Goal: Information Seeking & Learning: Learn about a topic

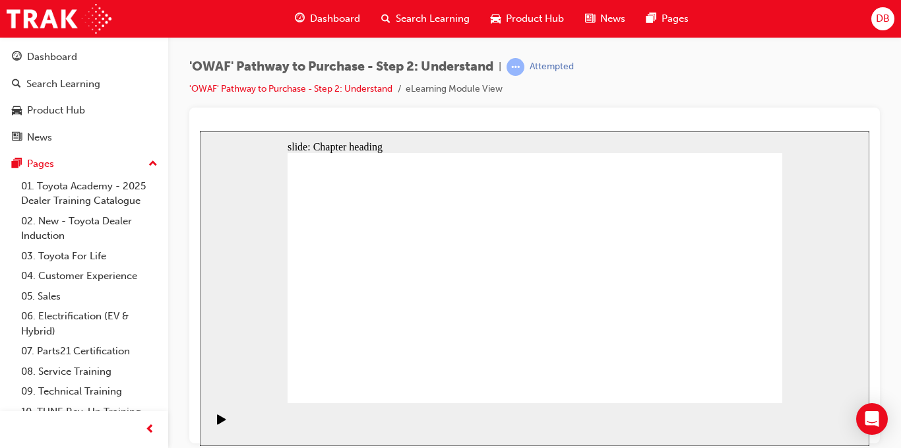
scroll to position [32, 0]
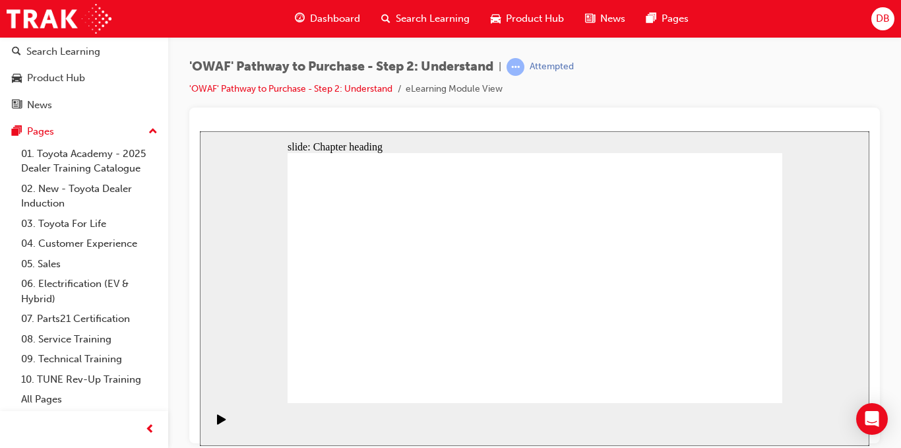
click at [409, 417] on section "Playback Speed 2 1.75 1.5 1.25 Normal" at bounding box center [535, 424] width 670 height 43
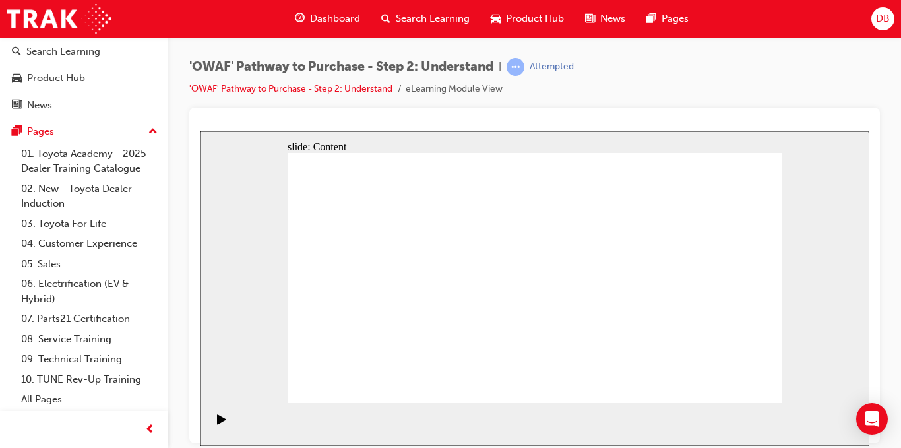
click at [223, 423] on rect "Pause (Ctrl+Alt+P)" at bounding box center [224, 418] width 2 height 9
click at [217, 424] on icon "Play (Ctrl+Alt+P)" at bounding box center [221, 419] width 9 height 11
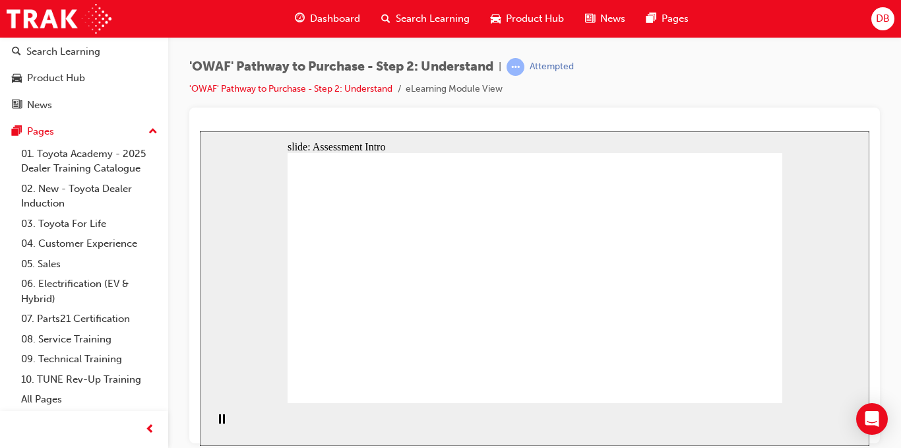
drag, startPoint x: 729, startPoint y: 327, endPoint x: 374, endPoint y: 322, distance: 355.7
drag, startPoint x: 738, startPoint y: 335, endPoint x: 451, endPoint y: 330, distance: 287.1
drag, startPoint x: 451, startPoint y: 330, endPoint x: 374, endPoint y: 330, distance: 77.2
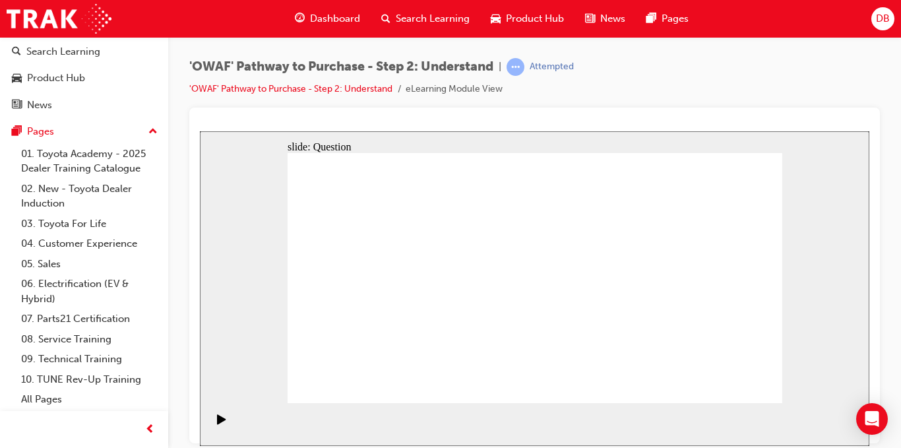
drag, startPoint x: 668, startPoint y: 324, endPoint x: 364, endPoint y: 325, distance: 303.6
drag, startPoint x: 671, startPoint y: 327, endPoint x: 511, endPoint y: 328, distance: 159.7
drag, startPoint x: 716, startPoint y: 329, endPoint x: 566, endPoint y: 331, distance: 150.5
drag, startPoint x: 725, startPoint y: 325, endPoint x: 402, endPoint y: 327, distance: 323.4
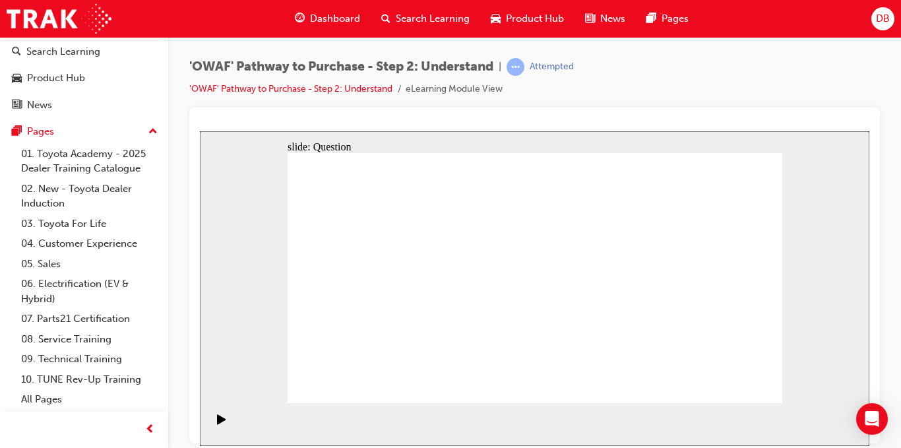
drag, startPoint x: 669, startPoint y: 319, endPoint x: 371, endPoint y: 325, distance: 297.7
drag, startPoint x: 731, startPoint y: 323, endPoint x: 423, endPoint y: 323, distance: 307.5
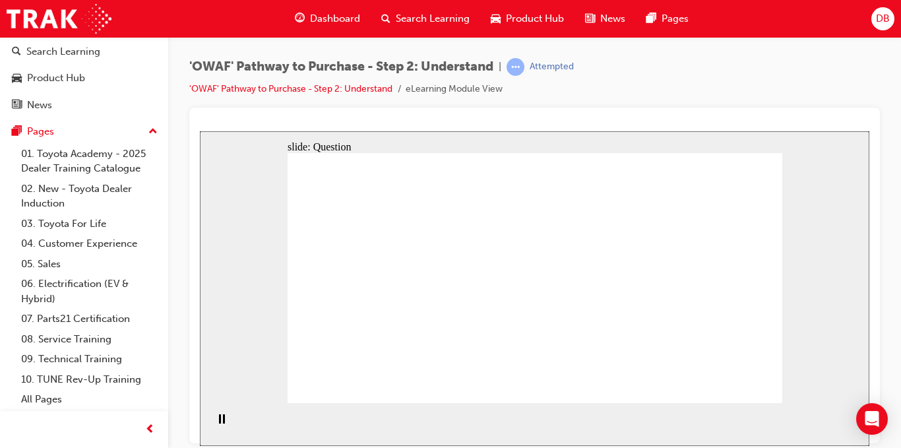
drag, startPoint x: 721, startPoint y: 323, endPoint x: 578, endPoint y: 324, distance: 143.2
drag, startPoint x: 704, startPoint y: 321, endPoint x: 360, endPoint y: 321, distance: 344.5
drag, startPoint x: 701, startPoint y: 315, endPoint x: 384, endPoint y: 319, distance: 316.8
drag, startPoint x: 683, startPoint y: 321, endPoint x: 531, endPoint y: 327, distance: 151.9
drag, startPoint x: 714, startPoint y: 326, endPoint x: 575, endPoint y: 326, distance: 138.6
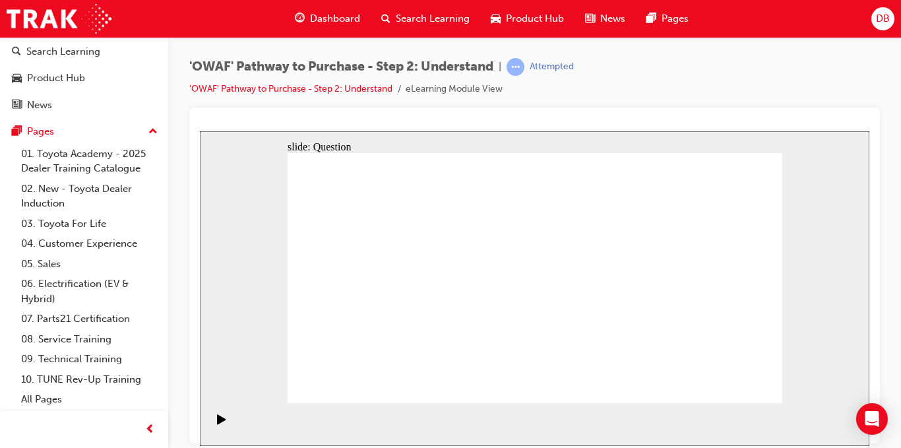
drag, startPoint x: 704, startPoint y: 324, endPoint x: 394, endPoint y: 317, distance: 310.2
drag, startPoint x: 726, startPoint y: 319, endPoint x: 391, endPoint y: 320, distance: 334.6
drag, startPoint x: 726, startPoint y: 317, endPoint x: 402, endPoint y: 311, distance: 324.1
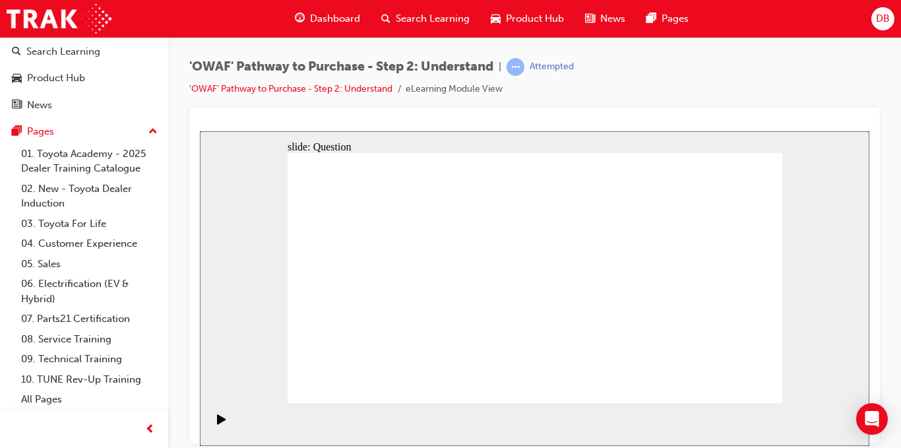
drag, startPoint x: 430, startPoint y: 329, endPoint x: 457, endPoint y: 249, distance: 84.1
drag, startPoint x: 519, startPoint y: 331, endPoint x: 557, endPoint y: 247, distance: 92.7
drag, startPoint x: 599, startPoint y: 379, endPoint x: 661, endPoint y: 246, distance: 147.0
drag, startPoint x: 676, startPoint y: 352, endPoint x: 550, endPoint y: 275, distance: 148.2
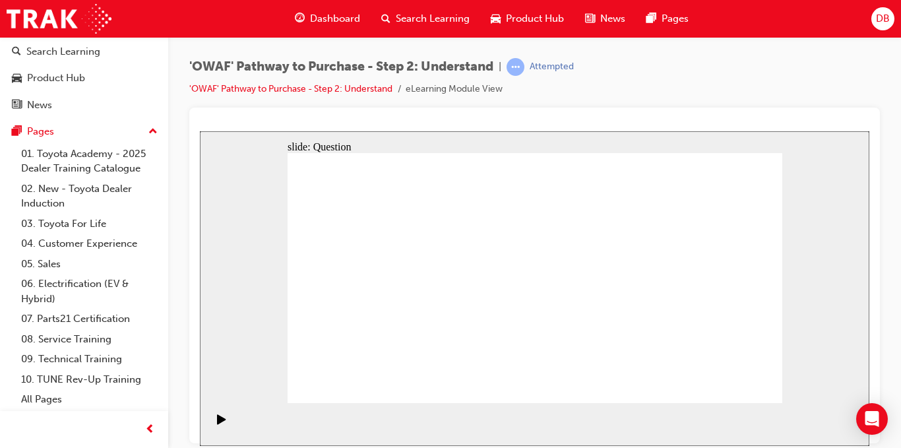
drag, startPoint x: 527, startPoint y: 218, endPoint x: 556, endPoint y: 332, distance: 117.8
drag, startPoint x: 556, startPoint y: 286, endPoint x: 568, endPoint y: 378, distance: 93.2
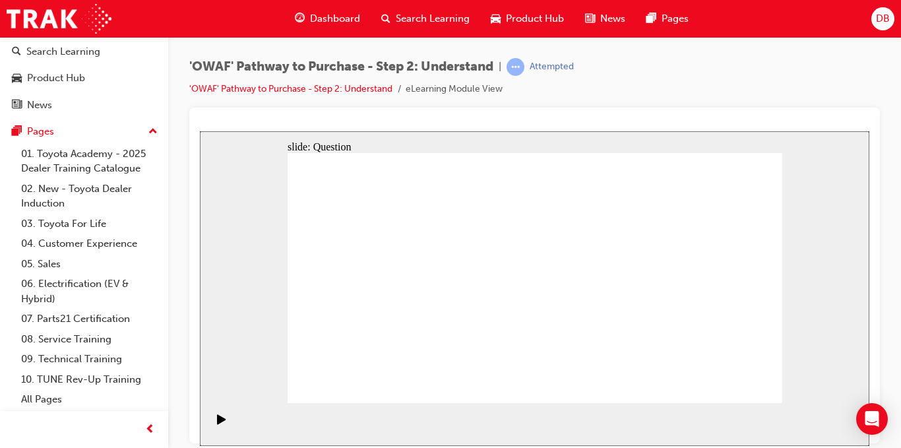
drag, startPoint x: 678, startPoint y: 377, endPoint x: 562, endPoint y: 273, distance: 155.6
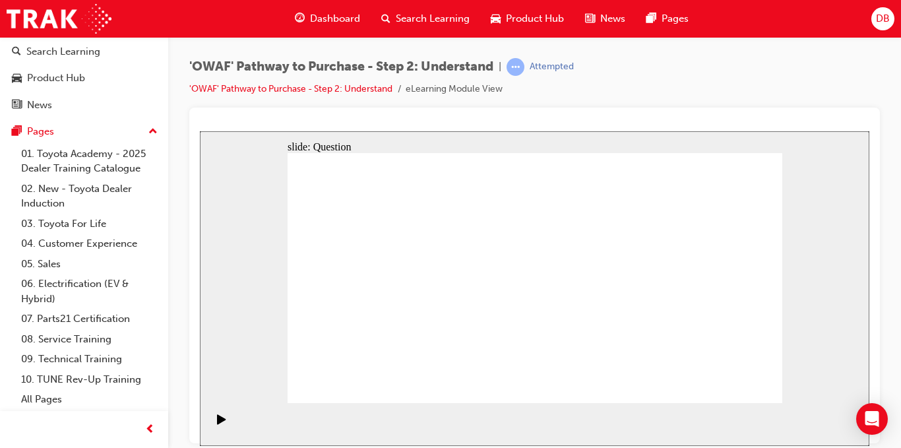
checkbox input "true"
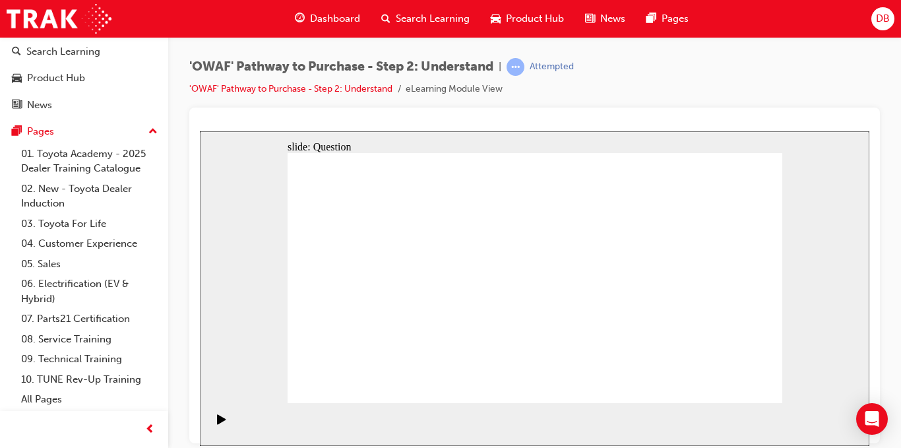
checkbox input "true"
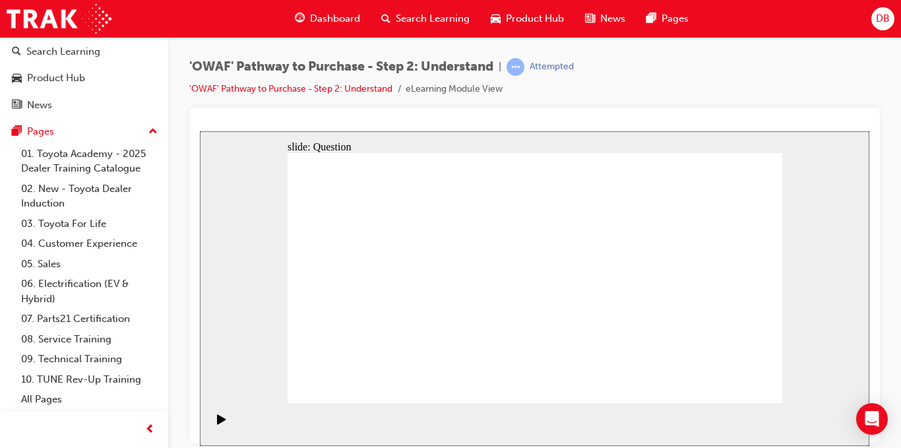
checkbox input "true"
drag, startPoint x: 639, startPoint y: 335, endPoint x: 641, endPoint y: 352, distance: 17.9
drag, startPoint x: 542, startPoint y: 344, endPoint x: 530, endPoint y: 341, distance: 13.1
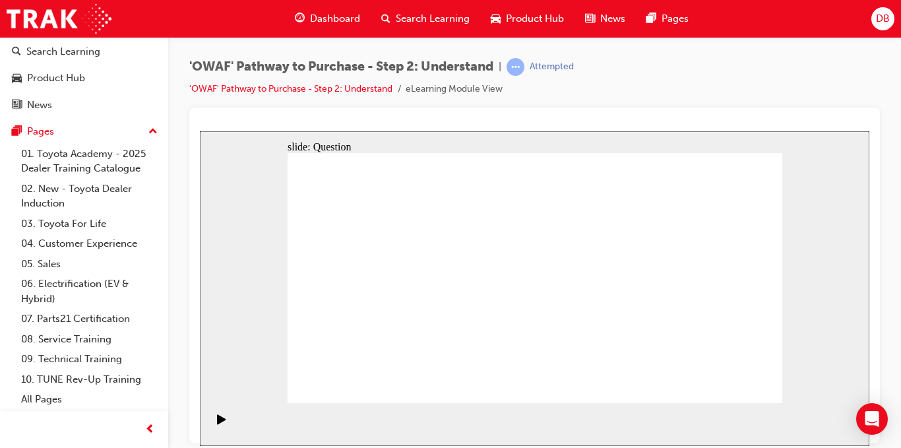
radio input "true"
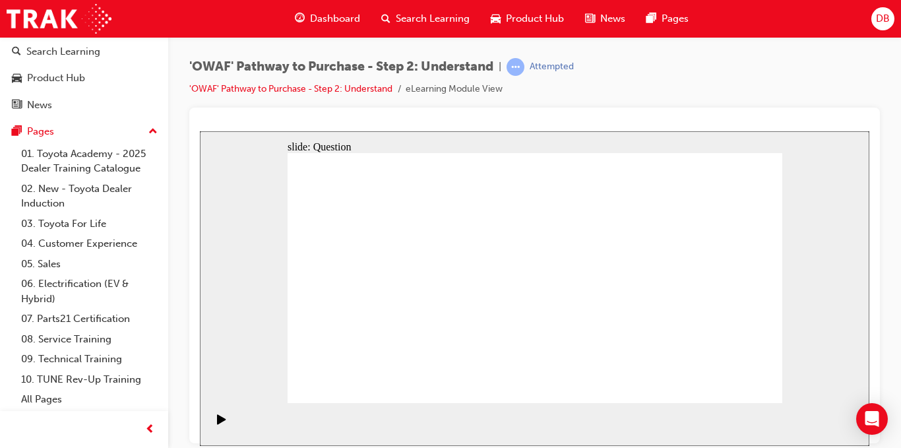
drag, startPoint x: 526, startPoint y: 245, endPoint x: 336, endPoint y: 331, distance: 208.5
drag, startPoint x: 573, startPoint y: 253, endPoint x: 387, endPoint y: 346, distance: 208.7
drag, startPoint x: 646, startPoint y: 249, endPoint x: 446, endPoint y: 346, distance: 222.5
drag, startPoint x: 695, startPoint y: 257, endPoint x: 583, endPoint y: 352, distance: 146.5
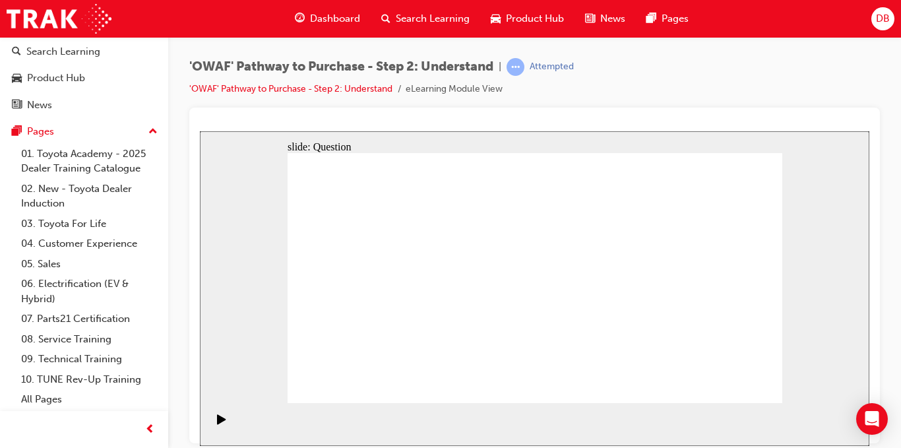
drag, startPoint x: 738, startPoint y: 258, endPoint x: 479, endPoint y: 354, distance: 276.4
drag, startPoint x: 482, startPoint y: 253, endPoint x: 676, endPoint y: 353, distance: 218.1
drag, startPoint x: 354, startPoint y: 265, endPoint x: 649, endPoint y: 358, distance: 309.5
drag, startPoint x: 446, startPoint y: 263, endPoint x: 759, endPoint y: 357, distance: 326.7
drag, startPoint x: 387, startPoint y: 246, endPoint x: 529, endPoint y: 341, distance: 169.9
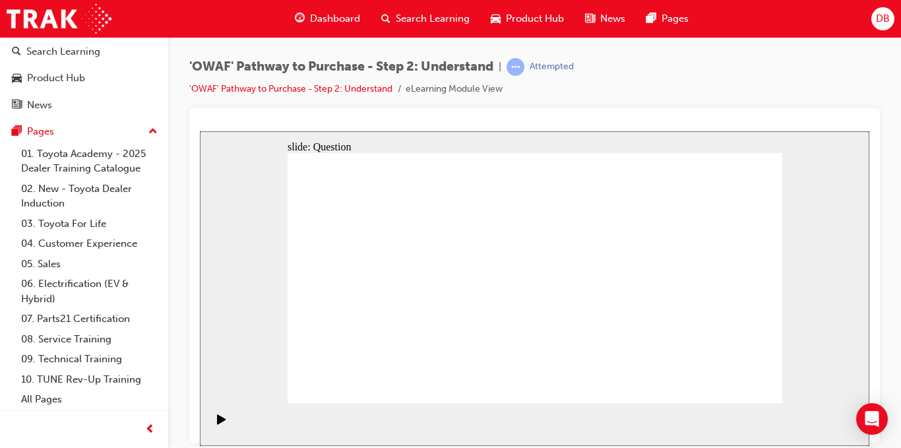
drag, startPoint x: 725, startPoint y: 321, endPoint x: 587, endPoint y: 323, distance: 137.9
drag, startPoint x: 735, startPoint y: 319, endPoint x: 401, endPoint y: 313, distance: 334.6
drag, startPoint x: 725, startPoint y: 315, endPoint x: 434, endPoint y: 327, distance: 291.9
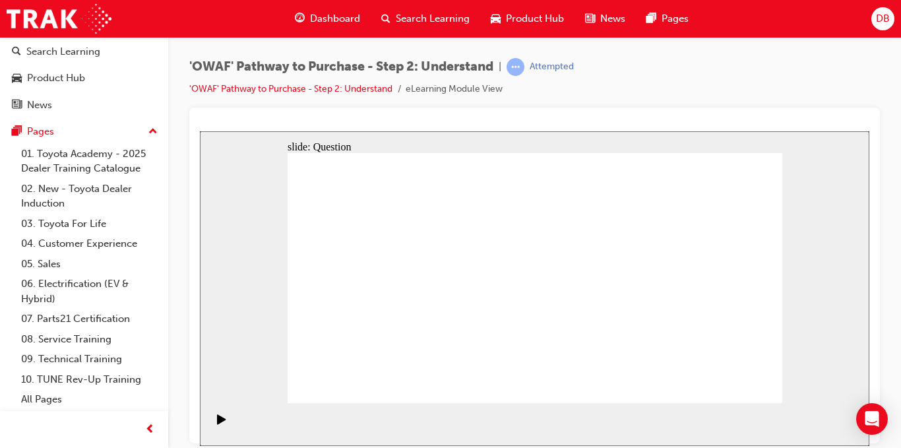
drag, startPoint x: 697, startPoint y: 323, endPoint x: 551, endPoint y: 325, distance: 145.9
drag, startPoint x: 717, startPoint y: 322, endPoint x: 587, endPoint y: 332, distance: 130.4
drag, startPoint x: 710, startPoint y: 327, endPoint x: 390, endPoint y: 333, distance: 320.1
drag, startPoint x: 700, startPoint y: 324, endPoint x: 388, endPoint y: 329, distance: 312.2
drag, startPoint x: 697, startPoint y: 313, endPoint x: 385, endPoint y: 316, distance: 311.5
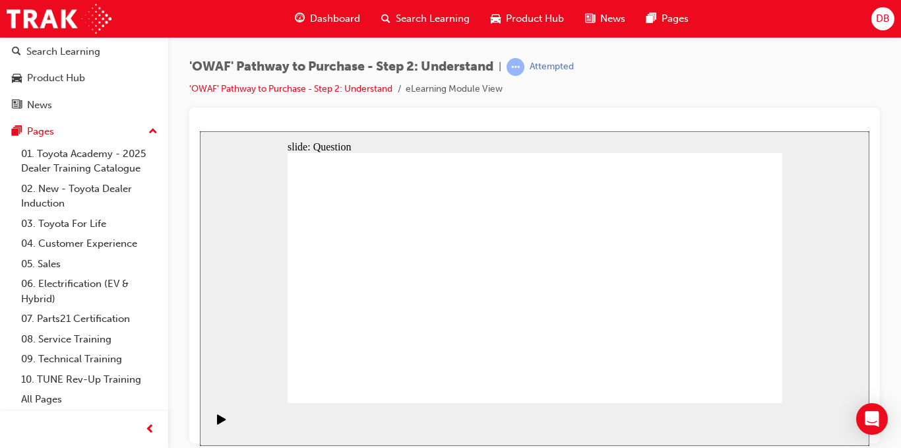
drag, startPoint x: 711, startPoint y: 339, endPoint x: 557, endPoint y: 337, distance: 154.4
drag, startPoint x: 732, startPoint y: 335, endPoint x: 409, endPoint y: 335, distance: 322.7
drag, startPoint x: 686, startPoint y: 332, endPoint x: 362, endPoint y: 331, distance: 324.0
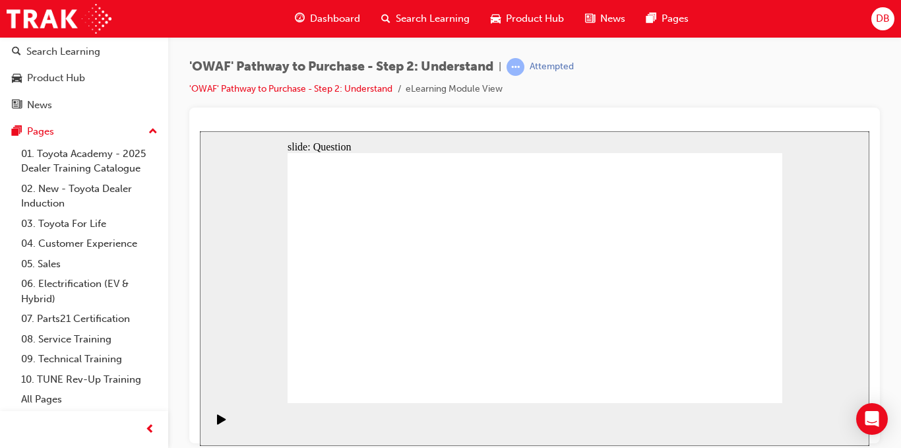
drag, startPoint x: 671, startPoint y: 331, endPoint x: 533, endPoint y: 337, distance: 138.1
drag, startPoint x: 727, startPoint y: 329, endPoint x: 553, endPoint y: 330, distance: 173.6
drag, startPoint x: 711, startPoint y: 328, endPoint x: 400, endPoint y: 330, distance: 310.8
drag, startPoint x: 694, startPoint y: 330, endPoint x: 371, endPoint y: 335, distance: 322.7
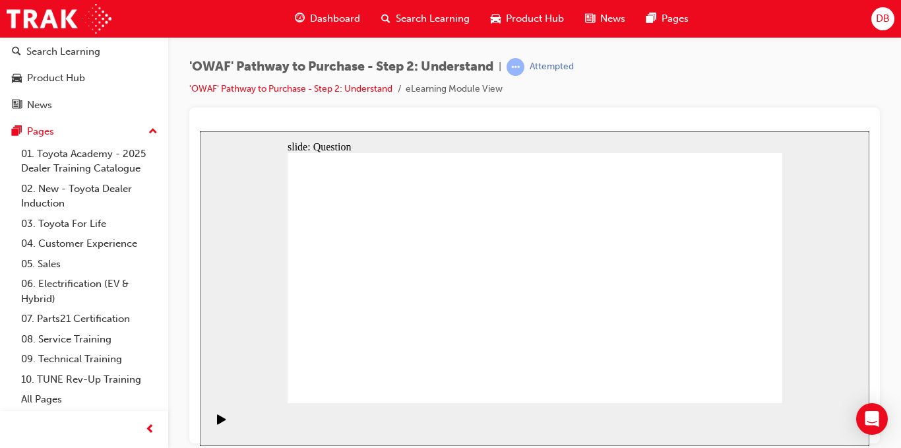
drag, startPoint x: 692, startPoint y: 329, endPoint x: 383, endPoint y: 329, distance: 308.2
drag, startPoint x: 422, startPoint y: 332, endPoint x: 455, endPoint y: 256, distance: 82.8
drag, startPoint x: 497, startPoint y: 333, endPoint x: 527, endPoint y: 251, distance: 87.3
drag, startPoint x: 642, startPoint y: 385, endPoint x: 528, endPoint y: 290, distance: 148.1
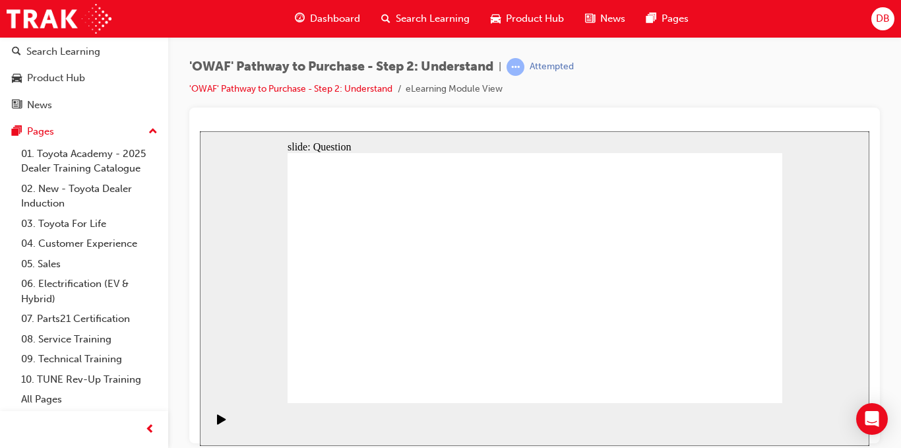
drag, startPoint x: 581, startPoint y: 377, endPoint x: 614, endPoint y: 247, distance: 134.6
drag, startPoint x: 537, startPoint y: 259, endPoint x: 567, endPoint y: 396, distance: 139.9
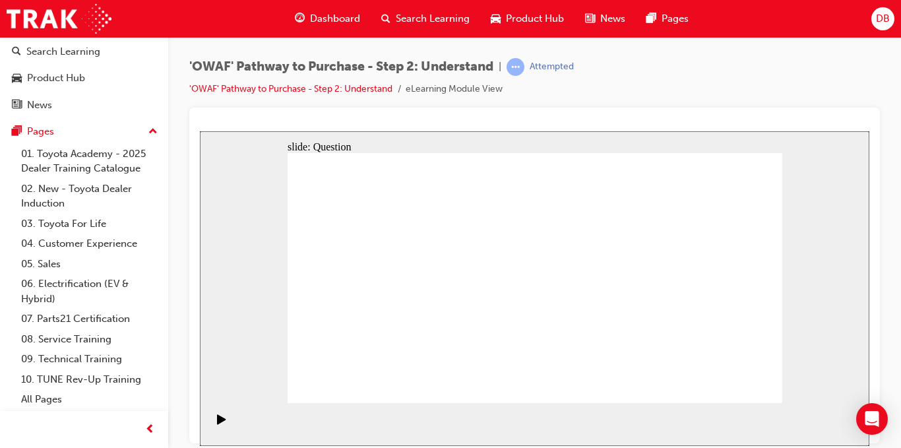
drag, startPoint x: 509, startPoint y: 355, endPoint x: 542, endPoint y: 253, distance: 107.1
drag, startPoint x: 525, startPoint y: 207, endPoint x: 525, endPoint y: 215, distance: 7.9
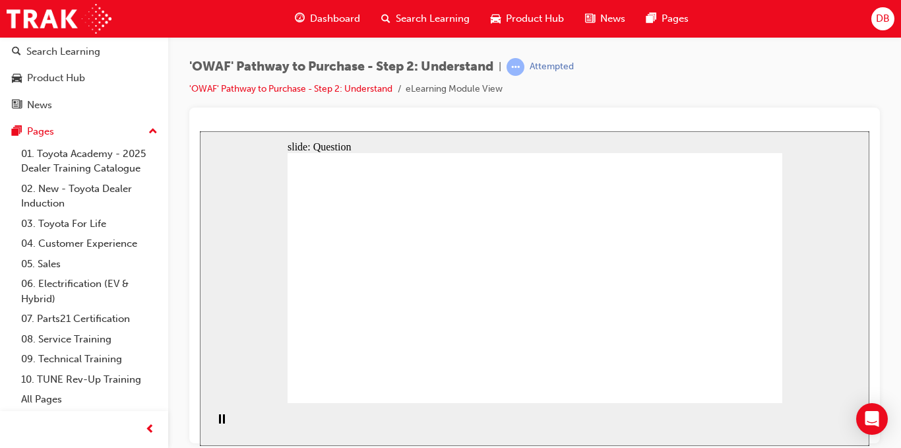
checkbox input "true"
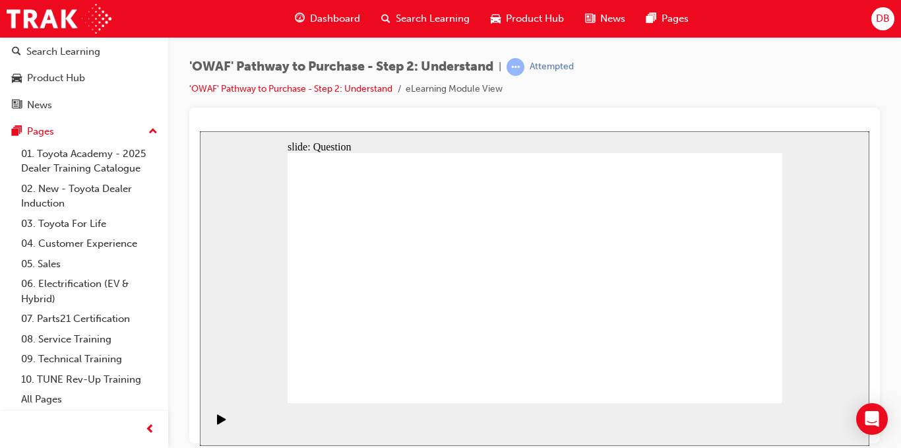
checkbox input "true"
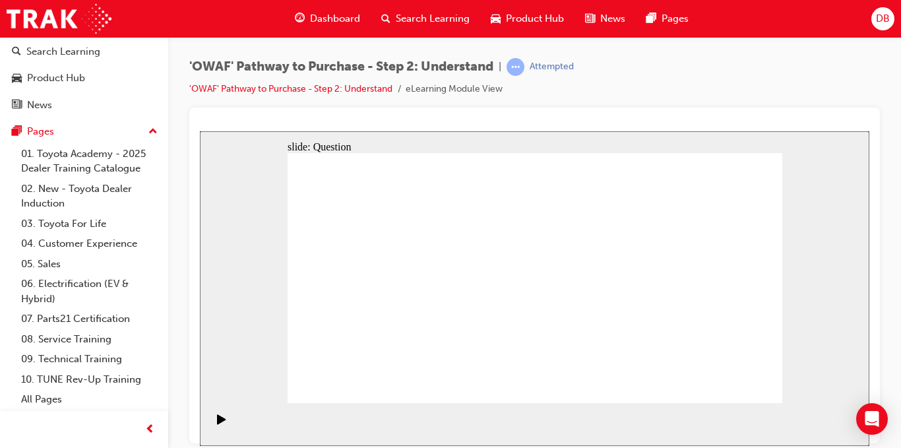
radio input "false"
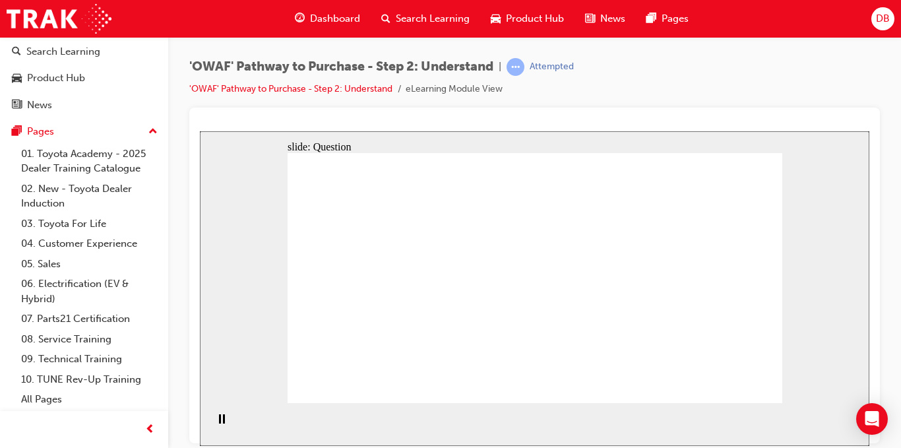
radio input "true"
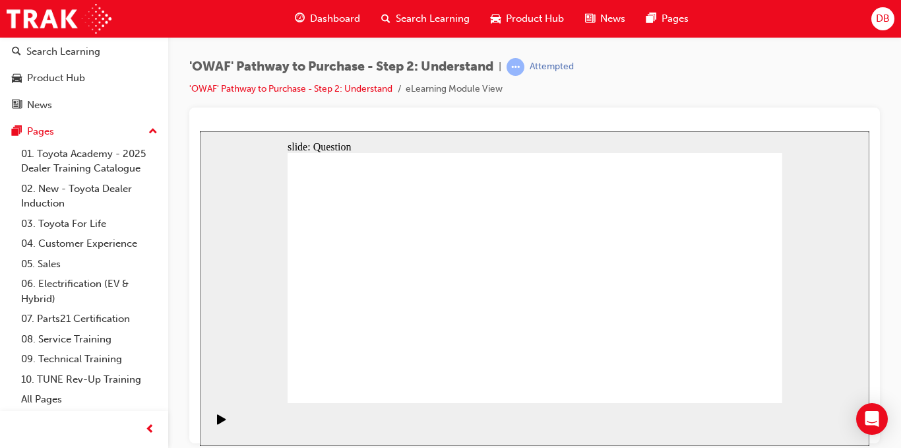
drag, startPoint x: 348, startPoint y: 261, endPoint x: 637, endPoint y: 360, distance: 304.7
drag, startPoint x: 497, startPoint y: 257, endPoint x: 700, endPoint y: 352, distance: 224.4
drag, startPoint x: 736, startPoint y: 256, endPoint x: 483, endPoint y: 349, distance: 270.0
drag, startPoint x: 686, startPoint y: 249, endPoint x: 595, endPoint y: 339, distance: 127.9
drag, startPoint x: 641, startPoint y: 255, endPoint x: 465, endPoint y: 334, distance: 193.2
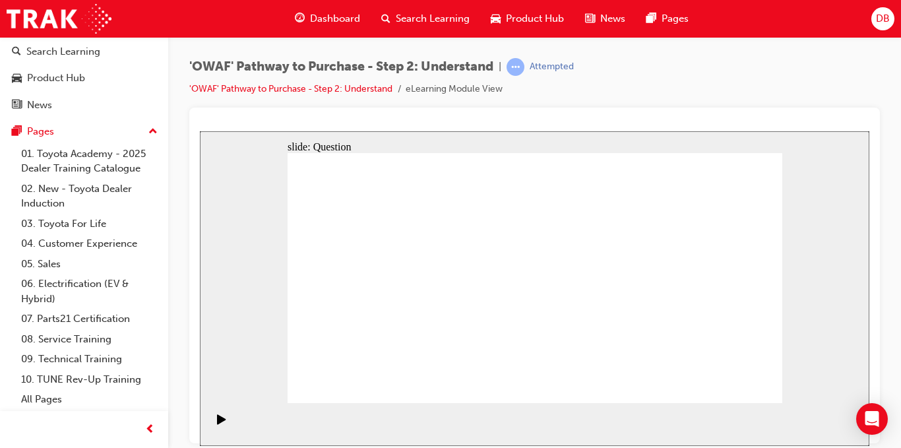
drag, startPoint x: 590, startPoint y: 254, endPoint x: 403, endPoint y: 354, distance: 212.0
drag, startPoint x: 524, startPoint y: 265, endPoint x: 322, endPoint y: 349, distance: 218.6
drag, startPoint x: 443, startPoint y: 240, endPoint x: 731, endPoint y: 339, distance: 304.3
drag, startPoint x: 388, startPoint y: 244, endPoint x: 541, endPoint y: 344, distance: 183.0
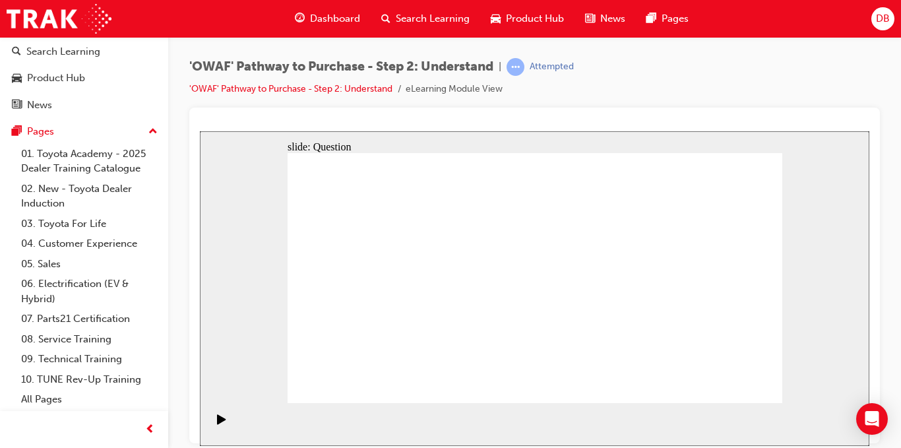
drag, startPoint x: 601, startPoint y: 340, endPoint x: 548, endPoint y: 337, distance: 52.9
drag, startPoint x: 692, startPoint y: 343, endPoint x: 385, endPoint y: 350, distance: 307.0
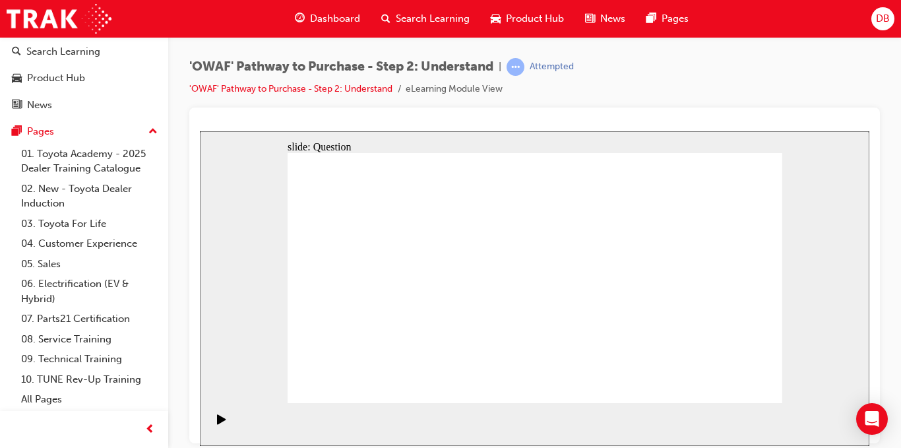
drag, startPoint x: 721, startPoint y: 323, endPoint x: 557, endPoint y: 343, distance: 164.9
drag, startPoint x: 721, startPoint y: 309, endPoint x: 579, endPoint y: 315, distance: 142.0
drag, startPoint x: 736, startPoint y: 319, endPoint x: 585, endPoint y: 328, distance: 150.7
drag, startPoint x: 728, startPoint y: 321, endPoint x: 595, endPoint y: 315, distance: 132.8
drag, startPoint x: 694, startPoint y: 323, endPoint x: 420, endPoint y: 325, distance: 273.2
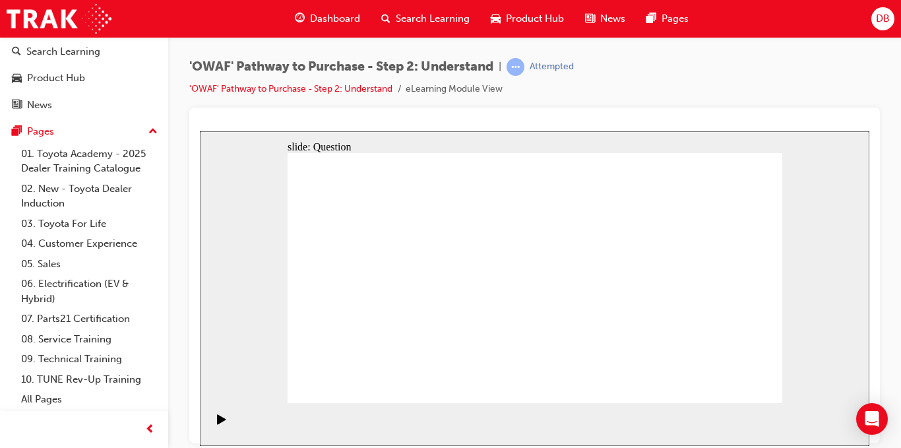
drag, startPoint x: 439, startPoint y: 324, endPoint x: 376, endPoint y: 322, distance: 63.4
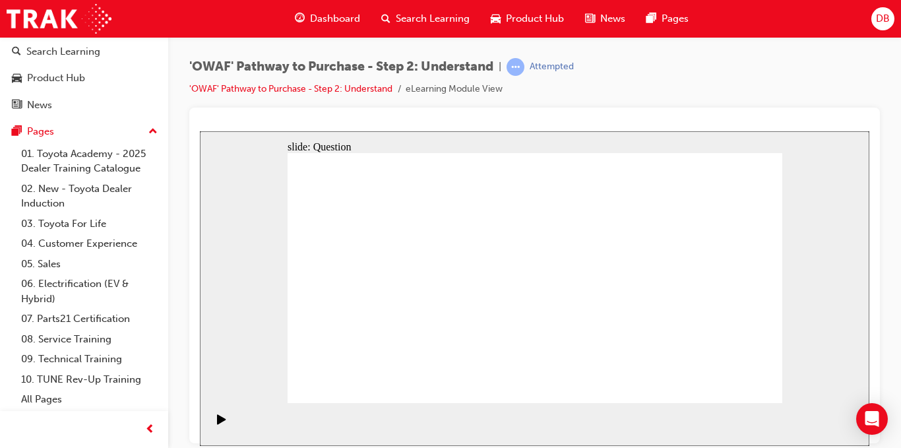
drag, startPoint x: 536, startPoint y: 214, endPoint x: 539, endPoint y: 227, distance: 13.5
drag, startPoint x: 678, startPoint y: 318, endPoint x: 536, endPoint y: 321, distance: 141.9
drag, startPoint x: 694, startPoint y: 321, endPoint x: 561, endPoint y: 334, distance: 134.0
drag, startPoint x: 695, startPoint y: 326, endPoint x: 388, endPoint y: 329, distance: 306.9
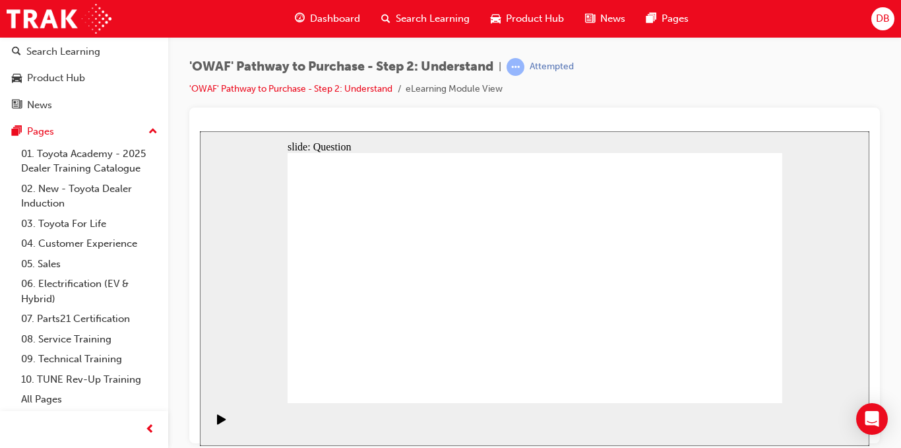
drag, startPoint x: 683, startPoint y: 323, endPoint x: 532, endPoint y: 332, distance: 151.4
drag, startPoint x: 704, startPoint y: 323, endPoint x: 585, endPoint y: 326, distance: 118.8
drag, startPoint x: 724, startPoint y: 327, endPoint x: 563, endPoint y: 331, distance: 161.1
drag, startPoint x: 689, startPoint y: 327, endPoint x: 381, endPoint y: 325, distance: 308.2
drag, startPoint x: 676, startPoint y: 316, endPoint x: 367, endPoint y: 321, distance: 308.9
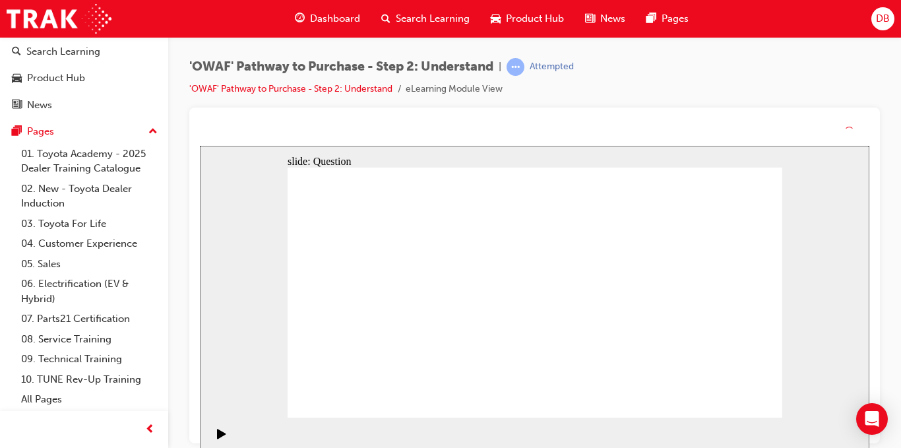
drag, startPoint x: 498, startPoint y: 218, endPoint x: 560, endPoint y: 234, distance: 64.0
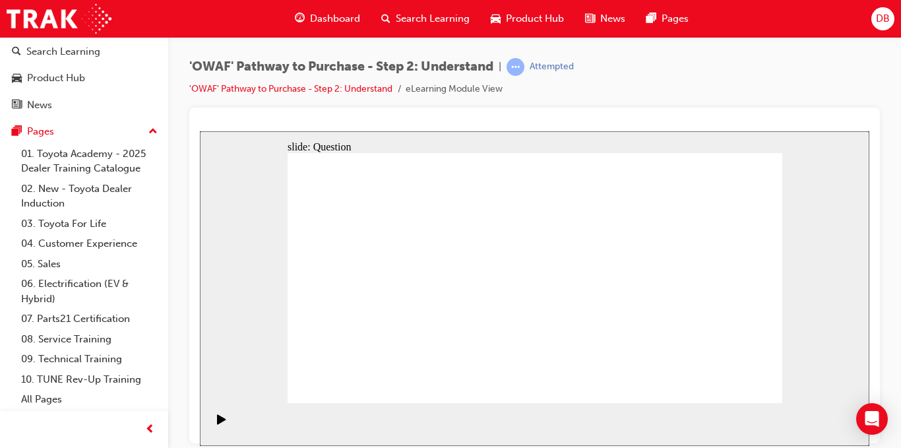
drag, startPoint x: 541, startPoint y: 212, endPoint x: 544, endPoint y: 319, distance: 107.6
drag, startPoint x: 425, startPoint y: 330, endPoint x: 433, endPoint y: 245, distance: 84.8
drag, startPoint x: 513, startPoint y: 378, endPoint x: 542, endPoint y: 249, distance: 131.8
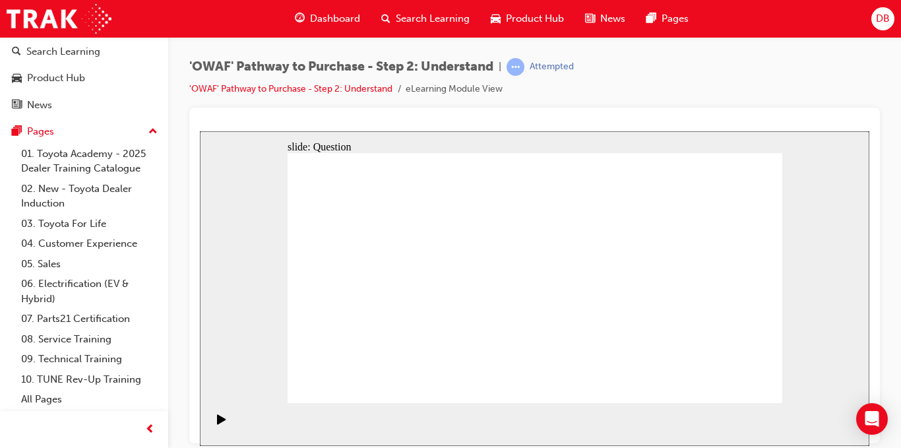
drag, startPoint x: 609, startPoint y: 378, endPoint x: 640, endPoint y: 258, distance: 124.1
drag, startPoint x: 699, startPoint y: 376, endPoint x: 529, endPoint y: 275, distance: 197.6
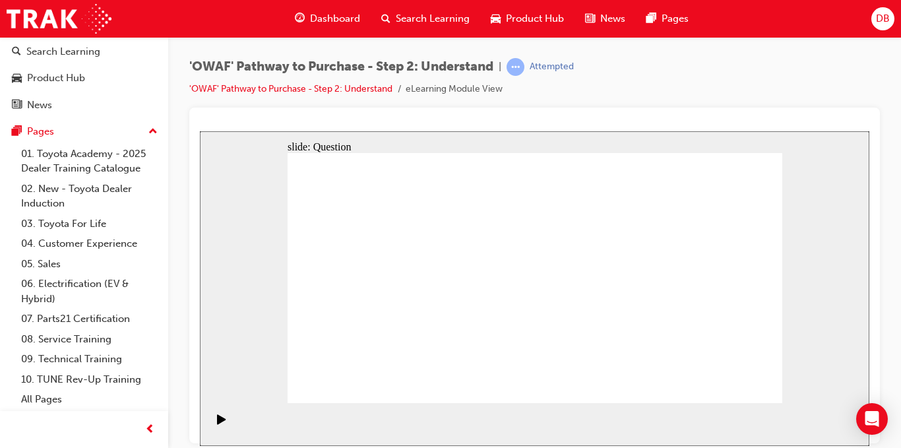
drag, startPoint x: 575, startPoint y: 333, endPoint x: 680, endPoint y: 377, distance: 113.9
drag, startPoint x: 672, startPoint y: 354, endPoint x: 556, endPoint y: 278, distance: 138.2
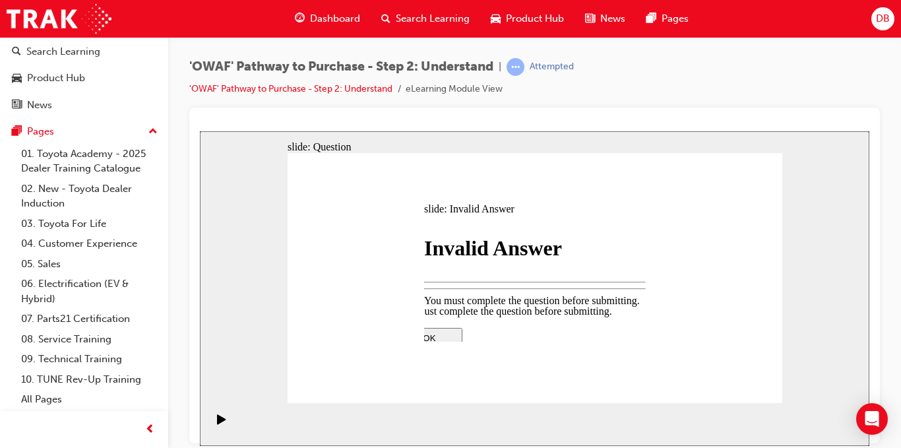
drag, startPoint x: 491, startPoint y: 306, endPoint x: 540, endPoint y: 306, distance: 49.5
click at [537, 306] on div "You must complete the question before submitting. OK You must complete the ques…" at bounding box center [535, 443] width 277 height 277
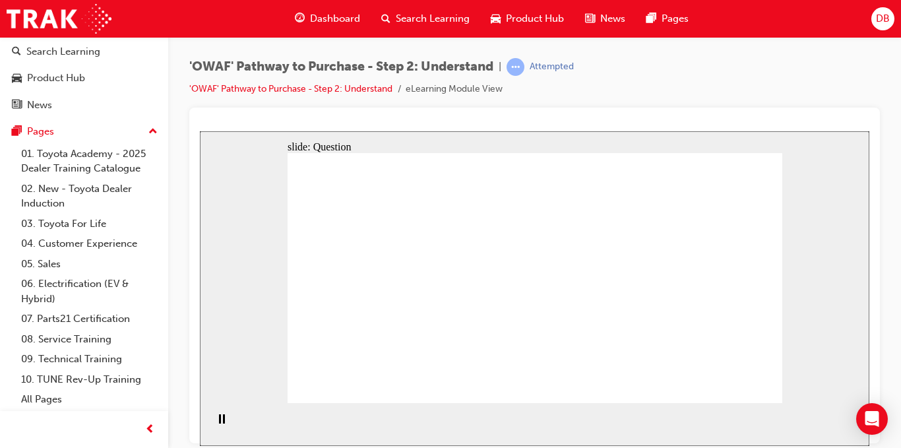
checkbox input "true"
checkbox input "false"
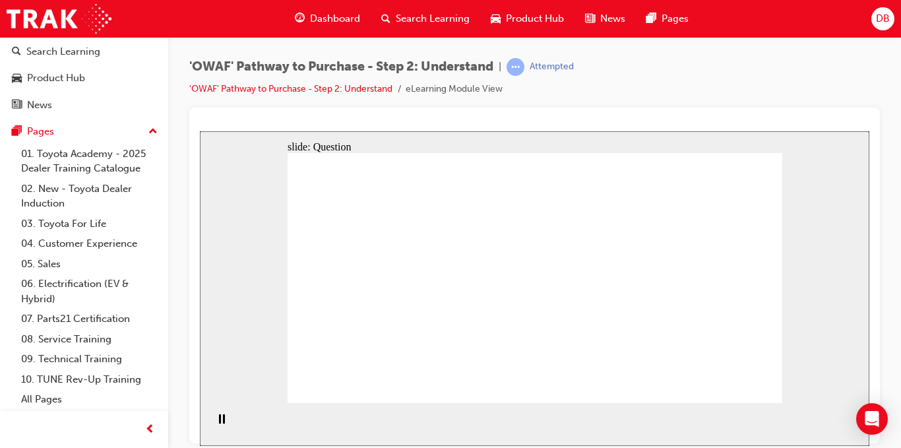
checkbox input "true"
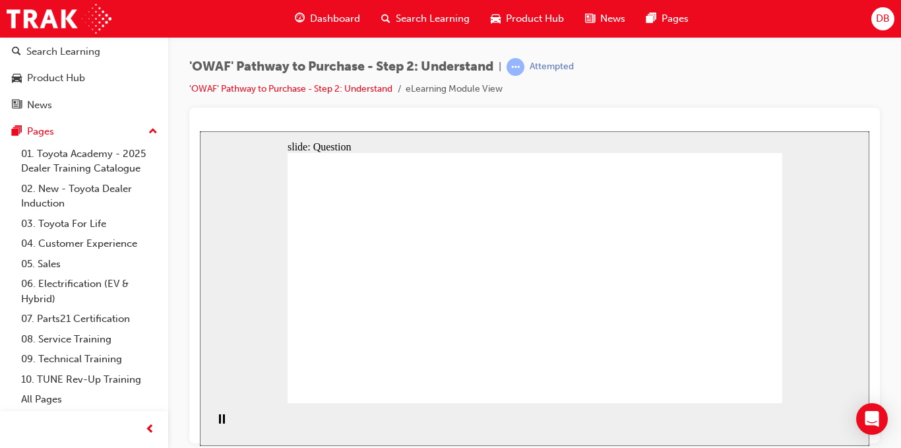
checkbox input "true"
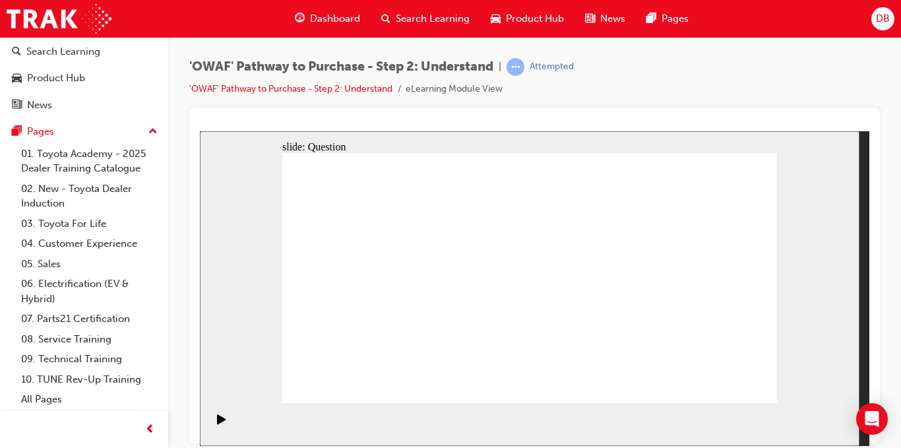
drag, startPoint x: 628, startPoint y: 336, endPoint x: 557, endPoint y: 237, distance: 121.6
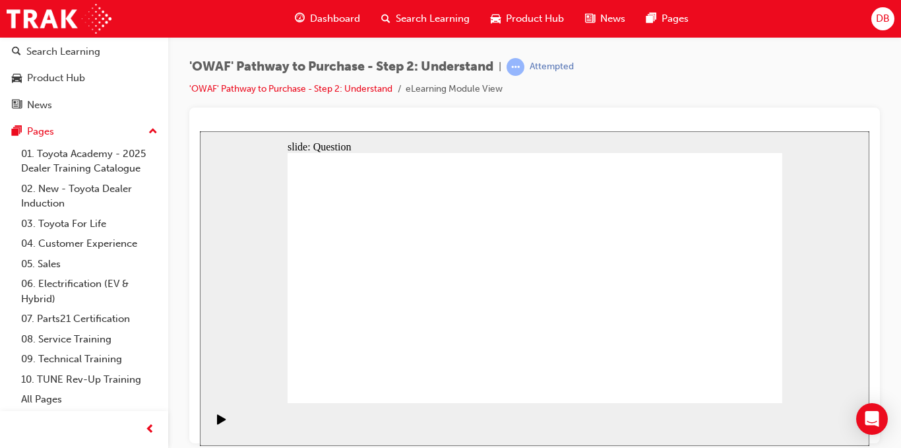
radio input "true"
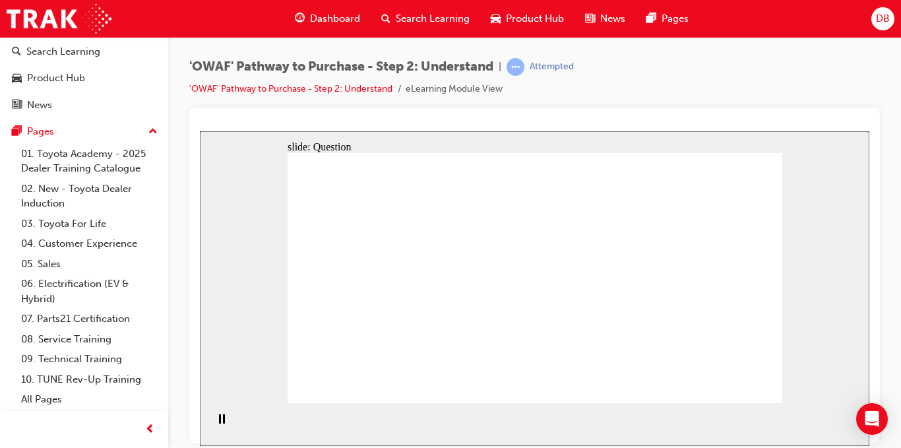
drag, startPoint x: 532, startPoint y: 226, endPoint x: 535, endPoint y: 312, distance: 86.5
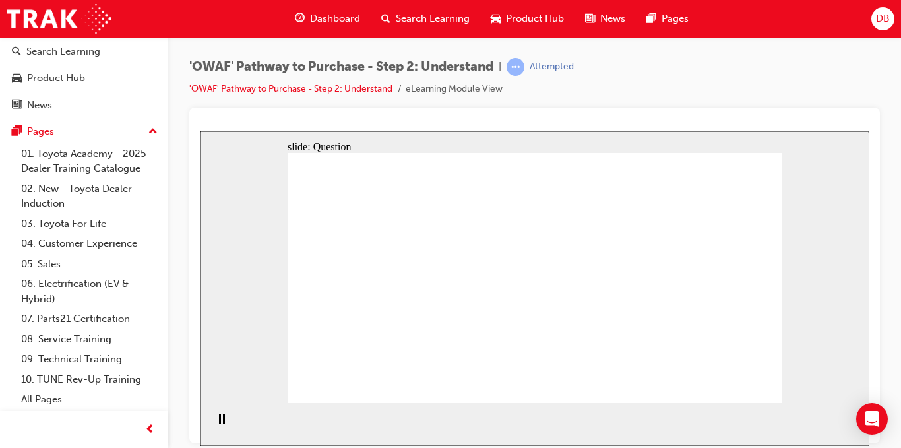
drag, startPoint x: 349, startPoint y: 309, endPoint x: 334, endPoint y: 273, distance: 38.7
drag, startPoint x: 337, startPoint y: 244, endPoint x: 351, endPoint y: 359, distance: 115.7
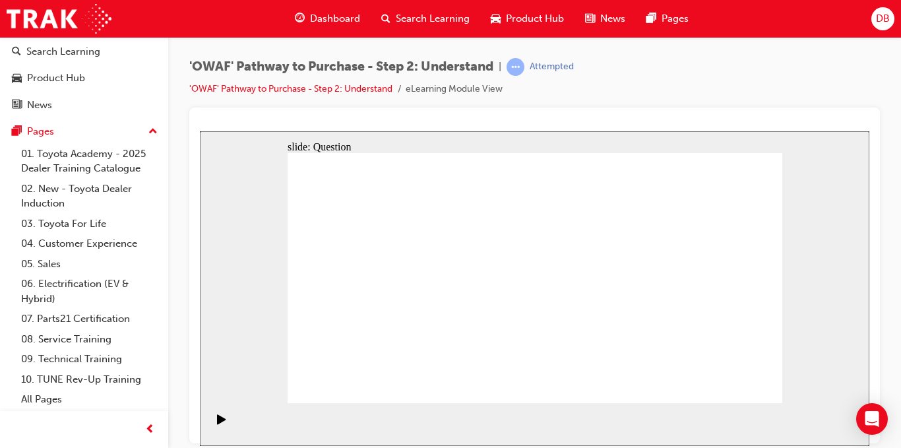
drag, startPoint x: 377, startPoint y: 253, endPoint x: 381, endPoint y: 359, distance: 105.7
drag, startPoint x: 437, startPoint y: 276, endPoint x: 438, endPoint y: 353, distance: 77.2
drag, startPoint x: 496, startPoint y: 260, endPoint x: 500, endPoint y: 344, distance: 84.6
drag, startPoint x: 556, startPoint y: 249, endPoint x: 556, endPoint y: 339, distance: 90.4
drag, startPoint x: 606, startPoint y: 226, endPoint x: 601, endPoint y: 292, distance: 66.2
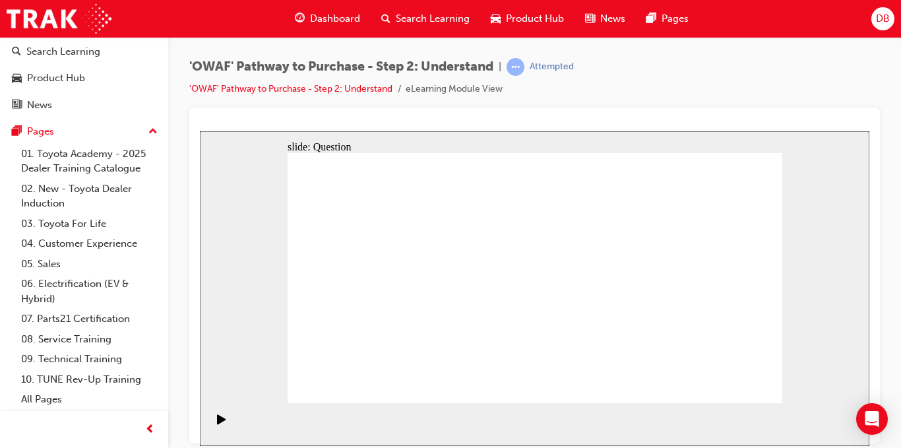
drag, startPoint x: 588, startPoint y: 353, endPoint x: 591, endPoint y: 333, distance: 20.1
drag, startPoint x: 628, startPoint y: 247, endPoint x: 641, endPoint y: 341, distance: 94.6
drag, startPoint x: 694, startPoint y: 263, endPoint x: 705, endPoint y: 293, distance: 32.0
drag, startPoint x: 753, startPoint y: 274, endPoint x: 744, endPoint y: 290, distance: 18.3
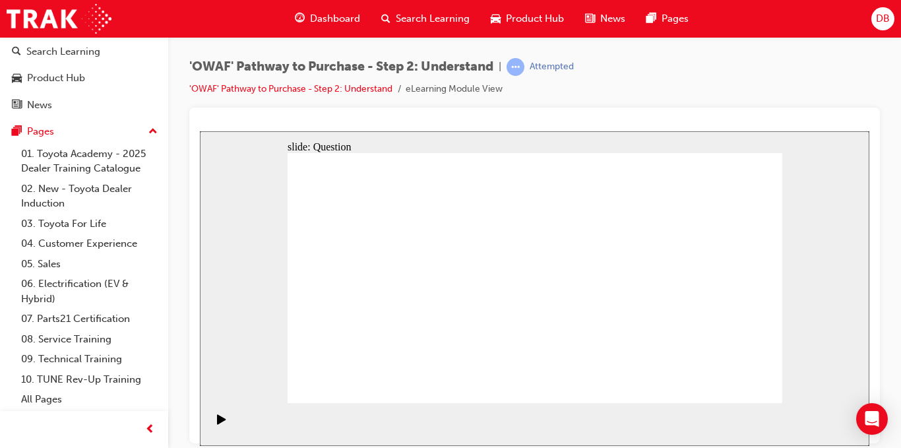
drag, startPoint x: 732, startPoint y: 261, endPoint x: 735, endPoint y: 359, distance: 98.4
drag, startPoint x: 539, startPoint y: 220, endPoint x: 532, endPoint y: 313, distance: 93.3
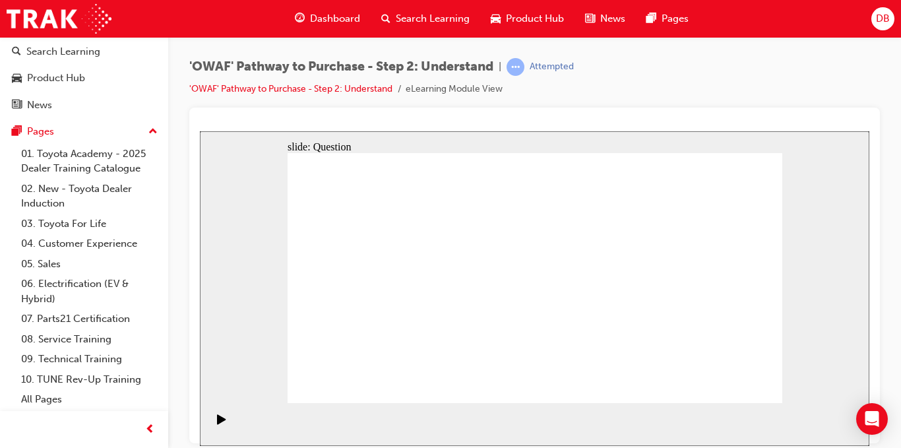
drag, startPoint x: 705, startPoint y: 320, endPoint x: 564, endPoint y: 325, distance: 142.0
drag, startPoint x: 713, startPoint y: 320, endPoint x: 395, endPoint y: 334, distance: 317.7
drag, startPoint x: 677, startPoint y: 333, endPoint x: 514, endPoint y: 333, distance: 163.0
drag, startPoint x: 717, startPoint y: 331, endPoint x: 543, endPoint y: 333, distance: 174.2
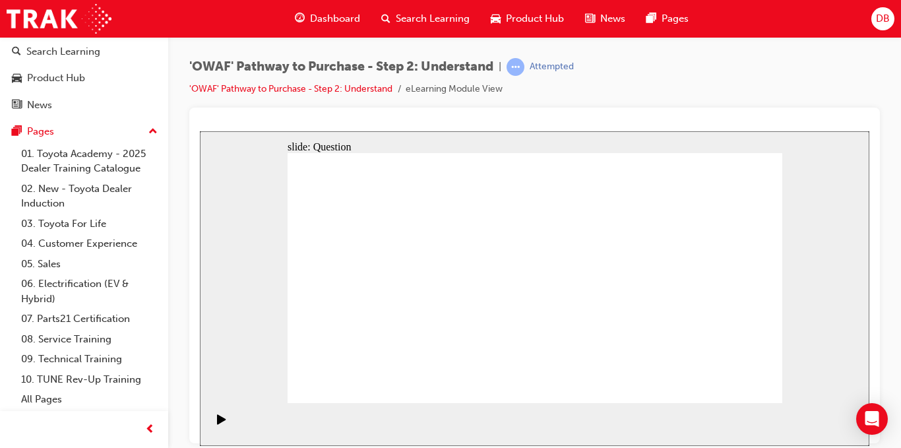
drag, startPoint x: 736, startPoint y: 331, endPoint x: 552, endPoint y: 331, distance: 184.8
drag, startPoint x: 552, startPoint y: 331, endPoint x: 562, endPoint y: 337, distance: 12.1
drag, startPoint x: 720, startPoint y: 313, endPoint x: 453, endPoint y: 319, distance: 266.7
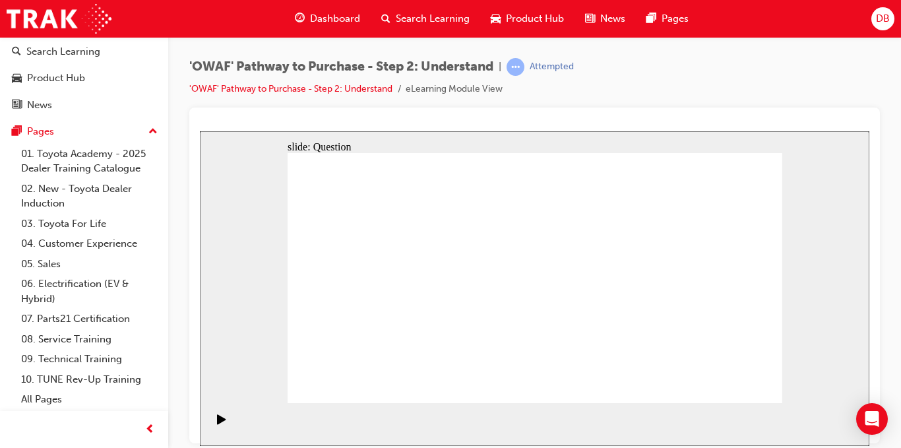
drag, startPoint x: 717, startPoint y: 334, endPoint x: 379, endPoint y: 339, distance: 338.6
drag, startPoint x: 700, startPoint y: 318, endPoint x: 405, endPoint y: 318, distance: 295.0
drag, startPoint x: 423, startPoint y: 335, endPoint x: 461, endPoint y: 252, distance: 90.9
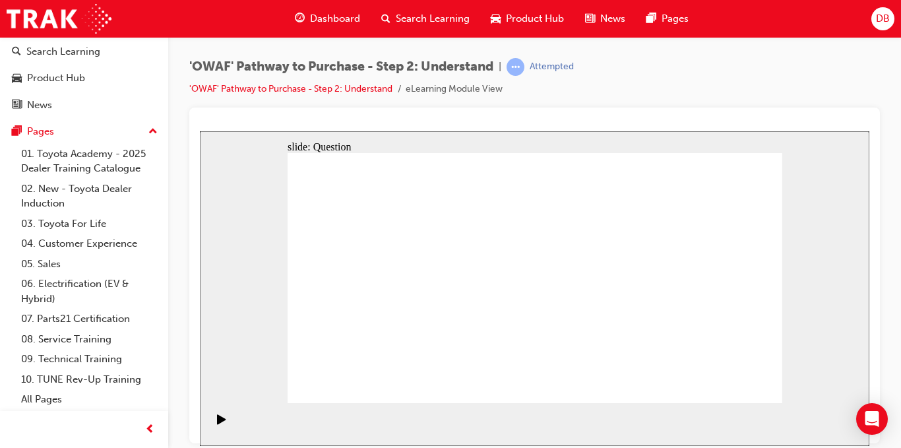
drag, startPoint x: 495, startPoint y: 332, endPoint x: 530, endPoint y: 251, distance: 87.8
drag, startPoint x: 602, startPoint y: 377, endPoint x: 639, endPoint y: 282, distance: 102.2
drag, startPoint x: 665, startPoint y: 352, endPoint x: 560, endPoint y: 288, distance: 123.3
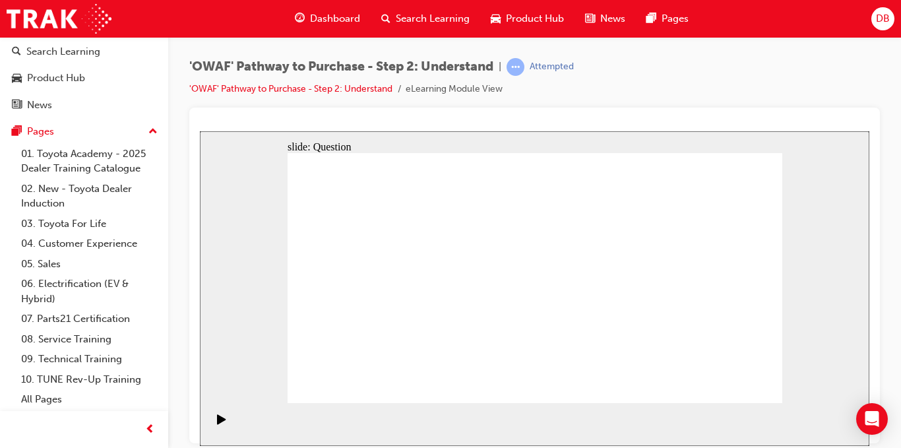
drag, startPoint x: 514, startPoint y: 252, endPoint x: 501, endPoint y: 310, distance: 59.6
drag, startPoint x: 480, startPoint y: 354, endPoint x: 530, endPoint y: 252, distance: 113.9
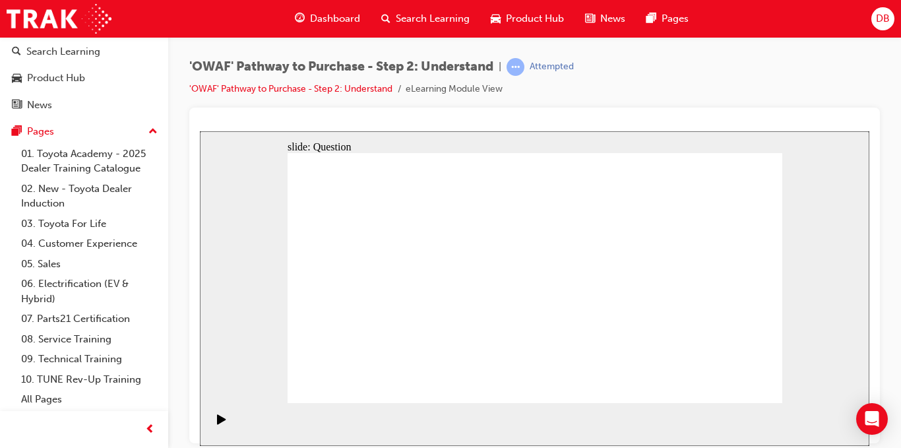
checkbox input "true"
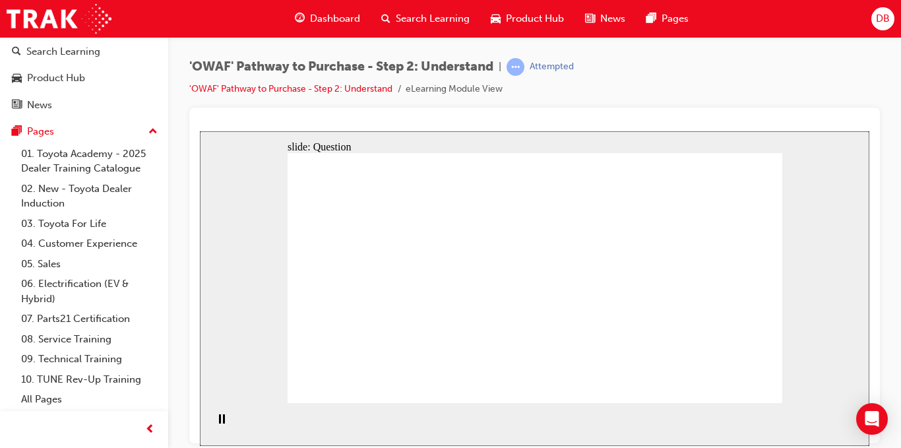
checkbox input "true"
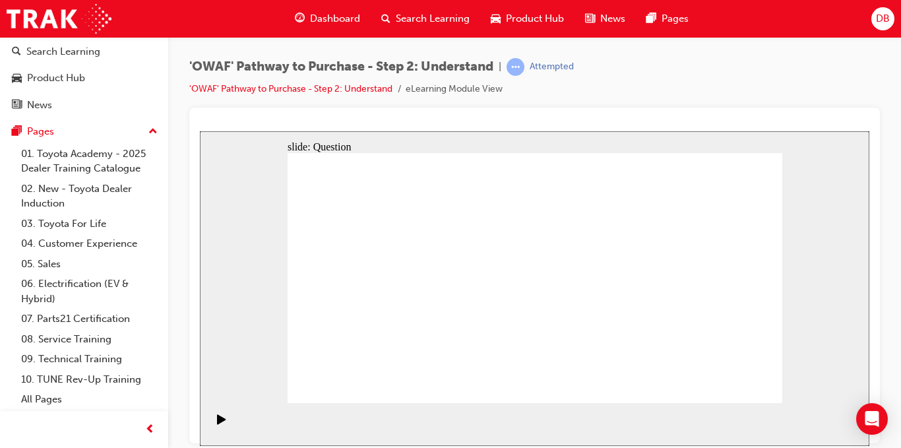
checkbox input "true"
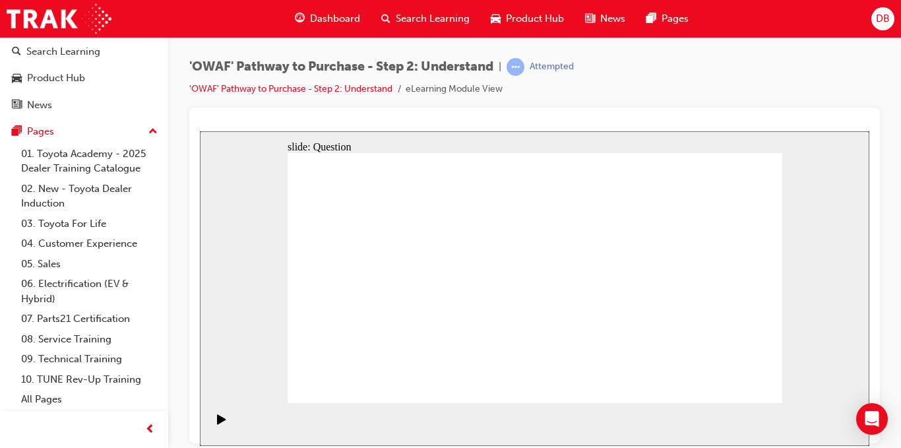
radio input "true"
drag, startPoint x: 525, startPoint y: 342, endPoint x: 521, endPoint y: 330, distance: 12.5
drag, startPoint x: 358, startPoint y: 268, endPoint x: 653, endPoint y: 369, distance: 311.8
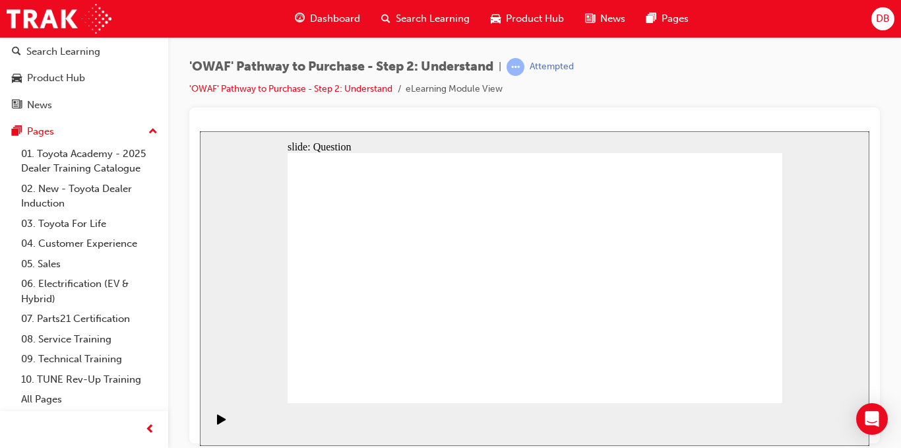
drag, startPoint x: 478, startPoint y: 259, endPoint x: 664, endPoint y: 345, distance: 204.6
drag, startPoint x: 525, startPoint y: 256, endPoint x: 385, endPoint y: 351, distance: 169.1
drag, startPoint x: 401, startPoint y: 263, endPoint x: 550, endPoint y: 352, distance: 174.6
drag, startPoint x: 588, startPoint y: 253, endPoint x: 453, endPoint y: 356, distance: 169.1
drag, startPoint x: 393, startPoint y: 350, endPoint x: 344, endPoint y: 348, distance: 48.9
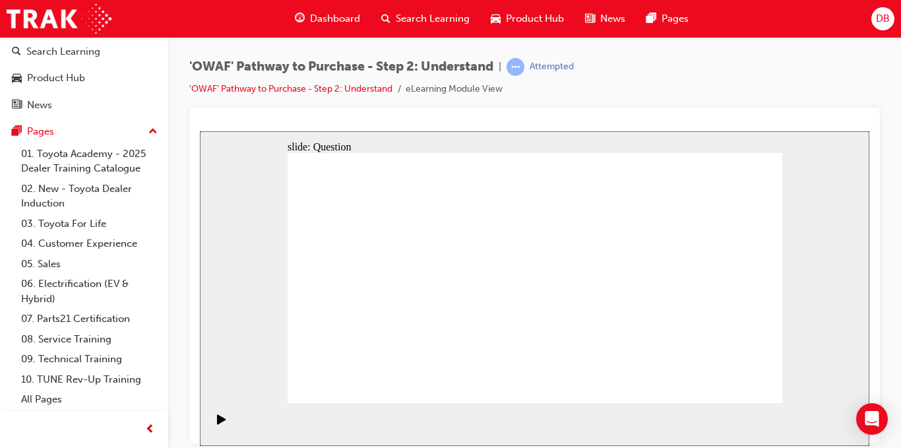
drag, startPoint x: 460, startPoint y: 342, endPoint x: 417, endPoint y: 345, distance: 43.0
drag, startPoint x: 426, startPoint y: 348, endPoint x: 389, endPoint y: 348, distance: 37.0
drag, startPoint x: 430, startPoint y: 249, endPoint x: 734, endPoint y: 337, distance: 315.8
drag, startPoint x: 727, startPoint y: 260, endPoint x: 464, endPoint y: 364, distance: 283.2
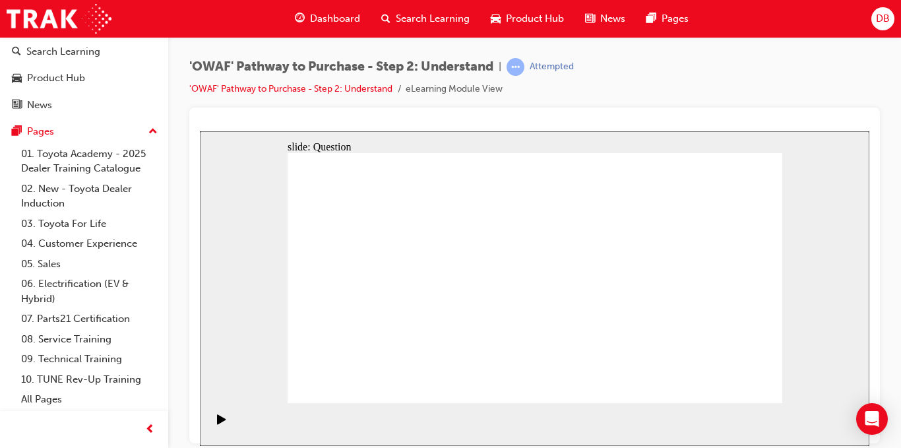
drag, startPoint x: 636, startPoint y: 247, endPoint x: 452, endPoint y: 341, distance: 205.7
drag, startPoint x: 698, startPoint y: 257, endPoint x: 597, endPoint y: 355, distance: 140.5
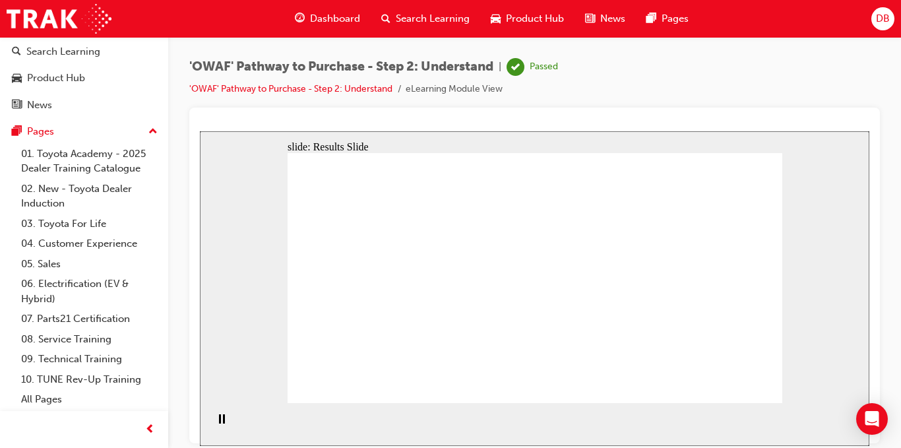
click at [401, 20] on span "Search Learning" at bounding box center [433, 18] width 74 height 15
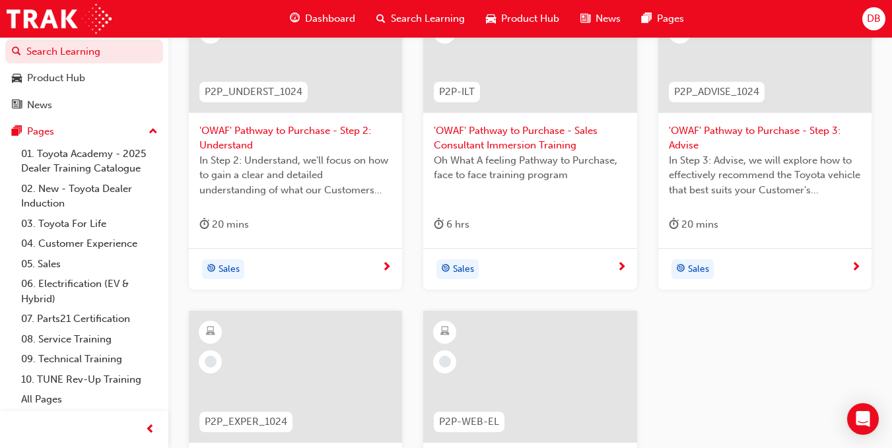
scroll to position [211, 0]
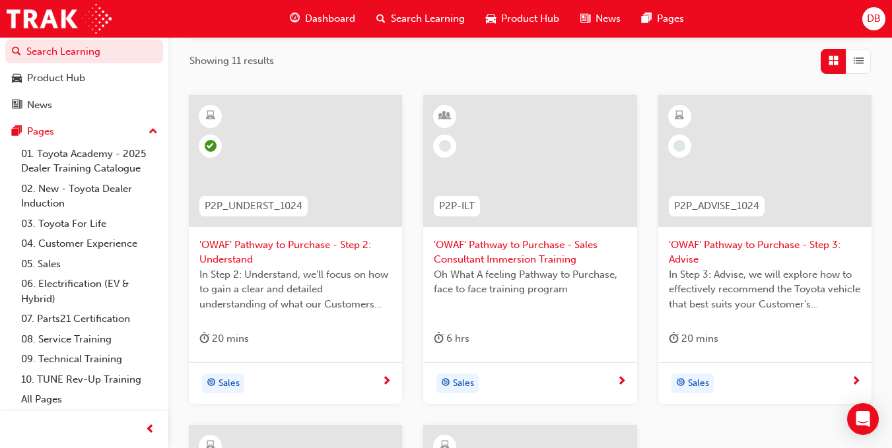
click at [768, 245] on span "'OWAF' Pathway to Purchase - Step 3: Advise" at bounding box center [765, 253] width 192 height 30
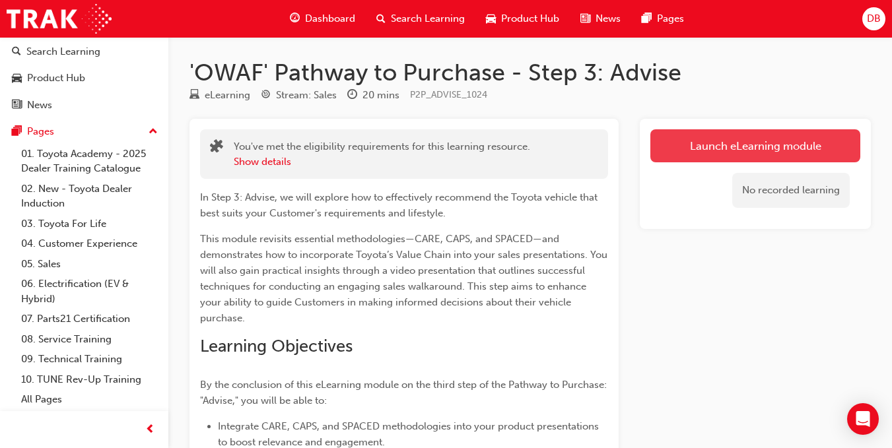
click at [762, 154] on link "Launch eLearning module" at bounding box center [755, 145] width 210 height 33
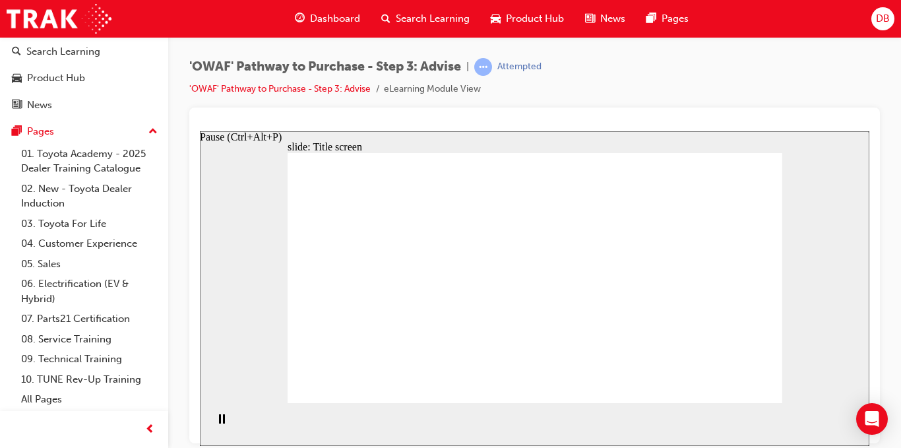
click at [219, 419] on icon "Pause (Ctrl+Alt+P)" at bounding box center [222, 418] width 6 height 9
click at [217, 419] on icon "Play (Ctrl+Alt+P)" at bounding box center [221, 419] width 9 height 11
click at [219, 419] on icon "Pause (Ctrl+Alt+P)" at bounding box center [222, 418] width 6 height 9
click at [212, 423] on div "Play (Ctrl+Alt+P)" at bounding box center [222, 425] width 22 height 22
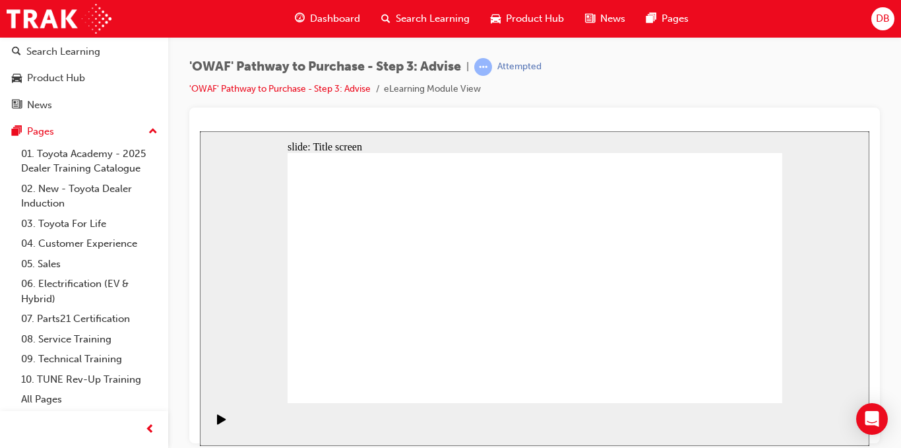
click at [700, 406] on section "Playback Speed 2 1.75 1.5 1.25" at bounding box center [535, 424] width 670 height 43
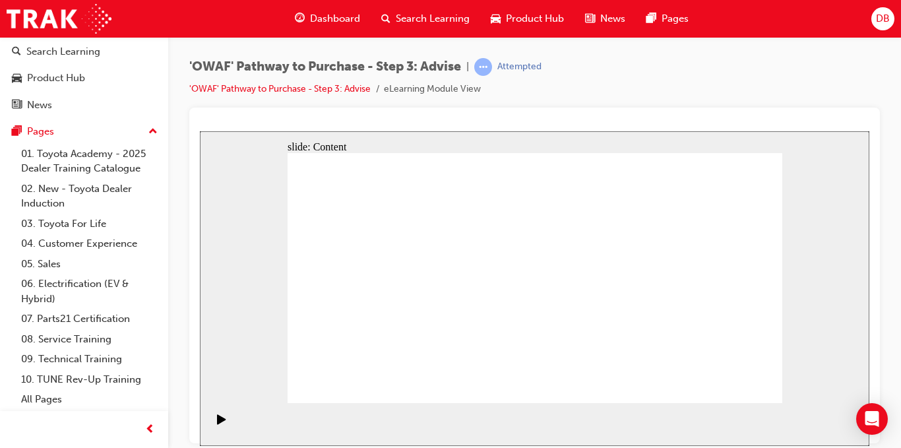
drag, startPoint x: 374, startPoint y: 294, endPoint x: 399, endPoint y: 299, distance: 24.9
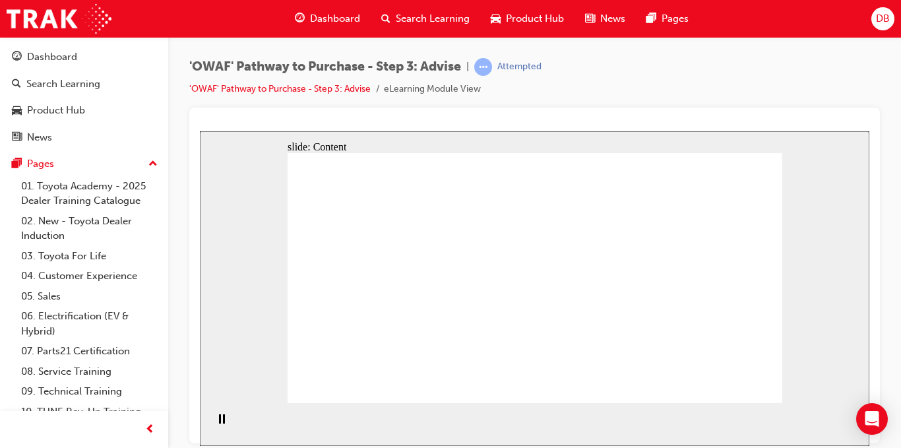
scroll to position [32, 0]
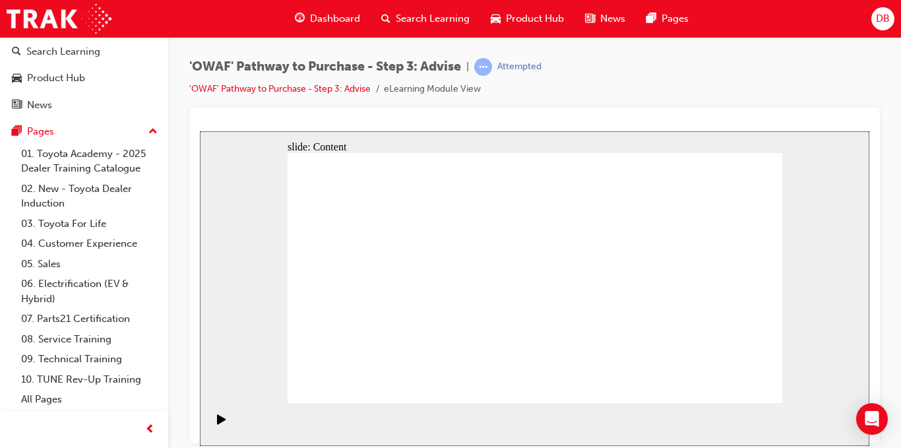
click at [276, 319] on div "slide: Content Group 1 Rectangle 1 Congratulations to my wife [PERSON_NAME], ce…" at bounding box center [535, 288] width 670 height 315
drag, startPoint x: 364, startPoint y: 277, endPoint x: 364, endPoint y: 288, distance: 11.9
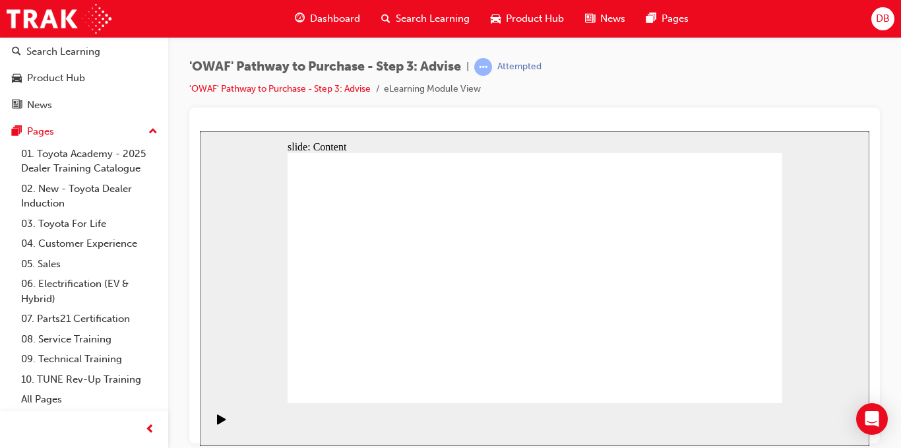
click at [219, 423] on rect "Pause (Ctrl+Alt+P)" at bounding box center [220, 418] width 2 height 9
click at [219, 424] on icon "Play (Ctrl+Alt+P)" at bounding box center [221, 419] width 9 height 10
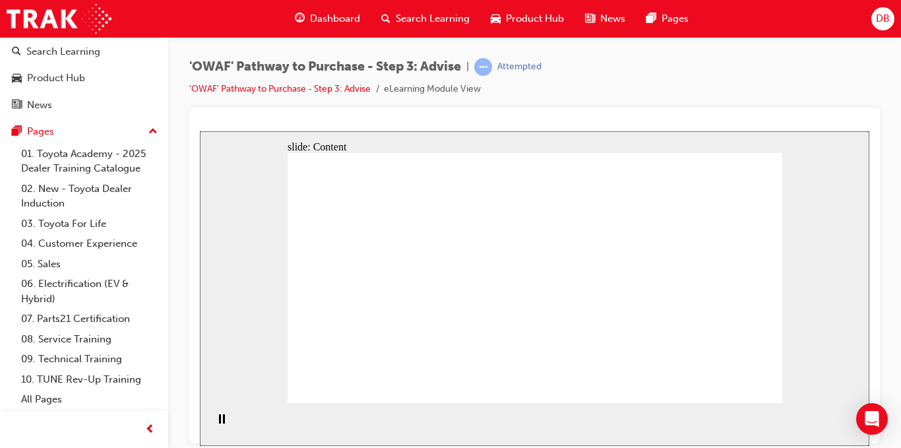
drag, startPoint x: 597, startPoint y: 301, endPoint x: 600, endPoint y: 308, distance: 7.7
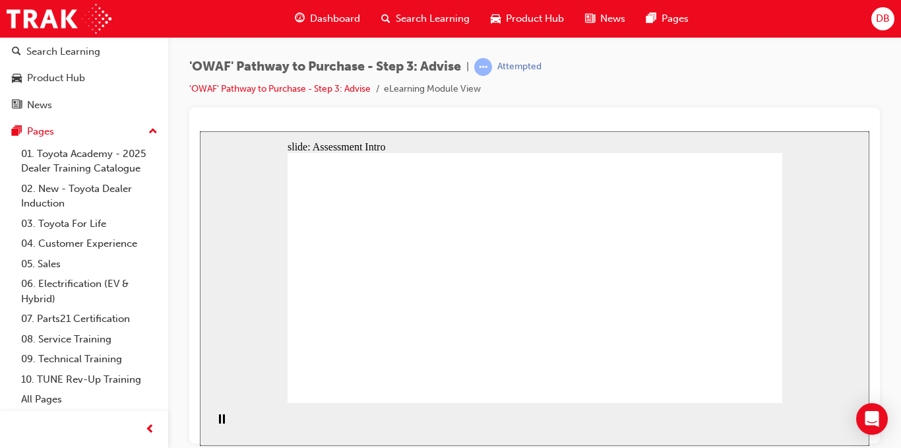
drag, startPoint x: 670, startPoint y: 358, endPoint x: 377, endPoint y: 289, distance: 300.5
drag, startPoint x: 552, startPoint y: 363, endPoint x: 409, endPoint y: 252, distance: 181.1
drag, startPoint x: 414, startPoint y: 350, endPoint x: 414, endPoint y: 312, distance: 38.3
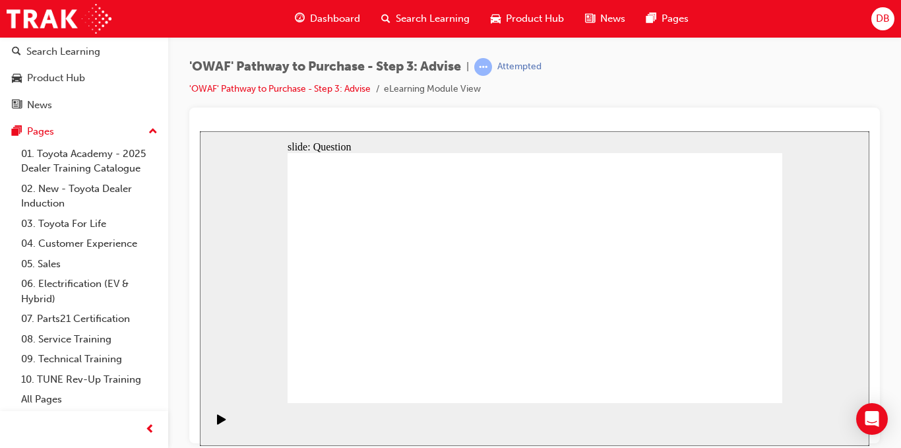
drag, startPoint x: 465, startPoint y: 356, endPoint x: 517, endPoint y: 256, distance: 112.8
drag, startPoint x: 560, startPoint y: 354, endPoint x: 417, endPoint y: 280, distance: 161.2
drag, startPoint x: 612, startPoint y: 359, endPoint x: 604, endPoint y: 279, distance: 80.3
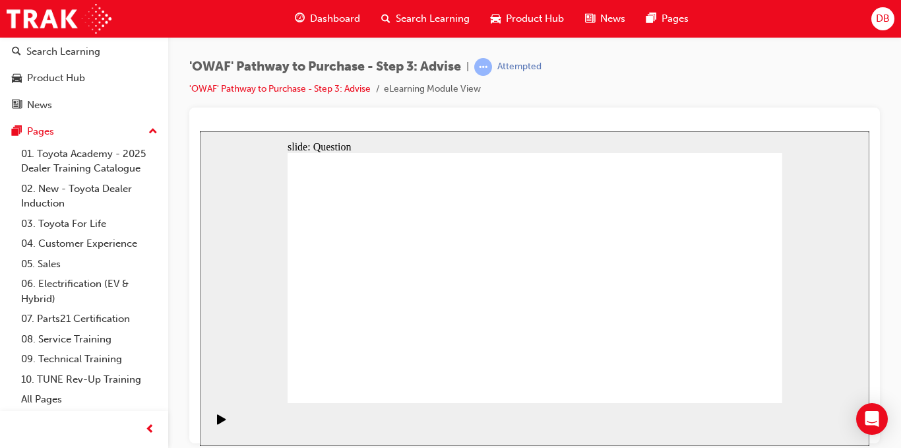
drag, startPoint x: 632, startPoint y: 282, endPoint x: 654, endPoint y: 360, distance: 81.5
drag, startPoint x: 459, startPoint y: 377, endPoint x: 486, endPoint y: 372, distance: 26.8
drag, startPoint x: 613, startPoint y: 331, endPoint x: 610, endPoint y: 282, distance: 48.9
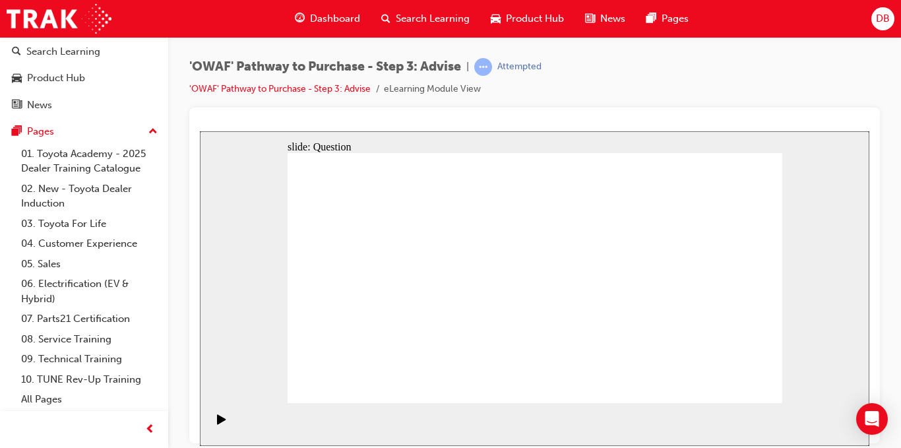
drag, startPoint x: 693, startPoint y: 343, endPoint x: 486, endPoint y: 344, distance: 206.6
drag, startPoint x: 681, startPoint y: 331, endPoint x: 386, endPoint y: 334, distance: 295.0
drag, startPoint x: 671, startPoint y: 329, endPoint x: 547, endPoint y: 329, distance: 123.4
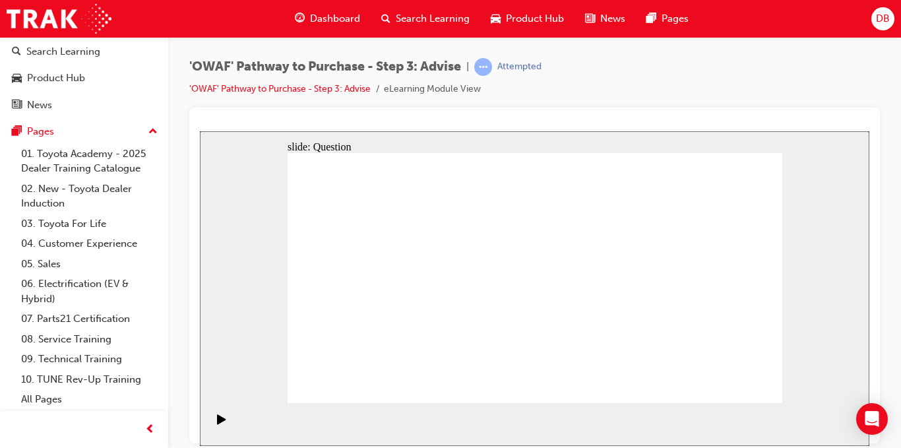
drag, startPoint x: 713, startPoint y: 326, endPoint x: 544, endPoint y: 325, distance: 169.0
drag, startPoint x: 680, startPoint y: 318, endPoint x: 559, endPoint y: 317, distance: 120.8
drag, startPoint x: 669, startPoint y: 336, endPoint x: 376, endPoint y: 338, distance: 292.4
drag, startPoint x: 702, startPoint y: 333, endPoint x: 391, endPoint y: 338, distance: 311.5
drag, startPoint x: 723, startPoint y: 320, endPoint x: 411, endPoint y: 320, distance: 311.5
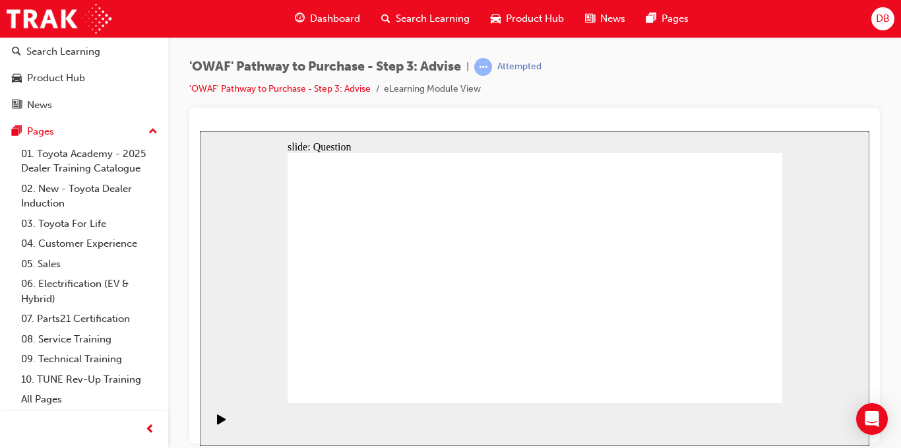
drag, startPoint x: 457, startPoint y: 337, endPoint x: 596, endPoint y: 317, distance: 140.0
drag, startPoint x: 443, startPoint y: 288, endPoint x: 619, endPoint y: 278, distance: 175.8
drag, startPoint x: 376, startPoint y: 257, endPoint x: 682, endPoint y: 269, distance: 305.8
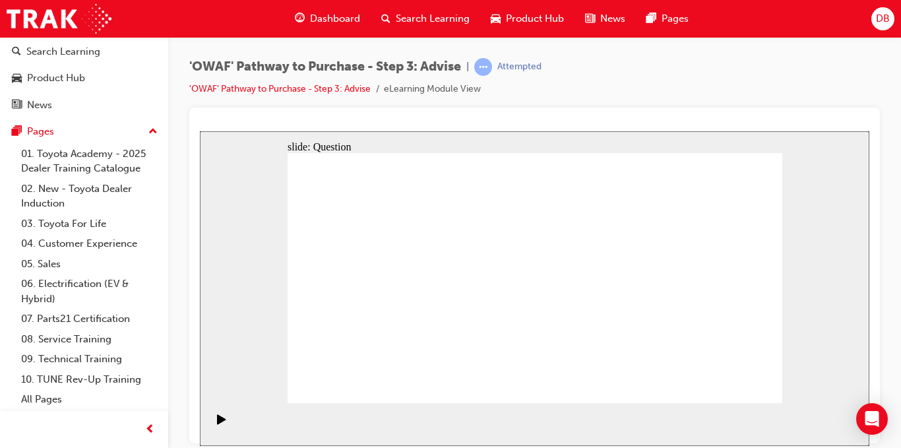
drag, startPoint x: 377, startPoint y: 298, endPoint x: 560, endPoint y: 297, distance: 183.5
drag, startPoint x: 385, startPoint y: 325, endPoint x: 657, endPoint y: 292, distance: 273.2
drag, startPoint x: 748, startPoint y: 249, endPoint x: 476, endPoint y: 358, distance: 293.5
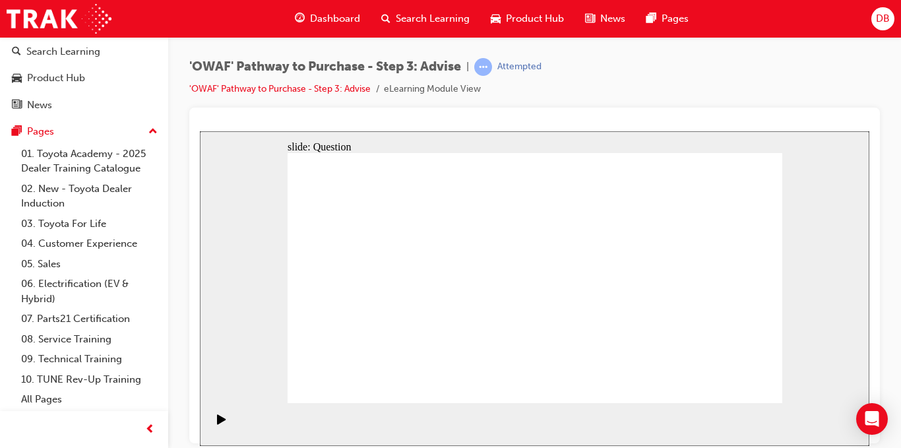
drag, startPoint x: 449, startPoint y: 343, endPoint x: 494, endPoint y: 342, distance: 45.5
drag, startPoint x: 700, startPoint y: 253, endPoint x: 593, endPoint y: 351, distance: 144.8
drag, startPoint x: 593, startPoint y: 259, endPoint x: 395, endPoint y: 358, distance: 220.8
drag, startPoint x: 398, startPoint y: 263, endPoint x: 546, endPoint y: 358, distance: 176.3
drag, startPoint x: 350, startPoint y: 250, endPoint x: 697, endPoint y: 349, distance: 360.3
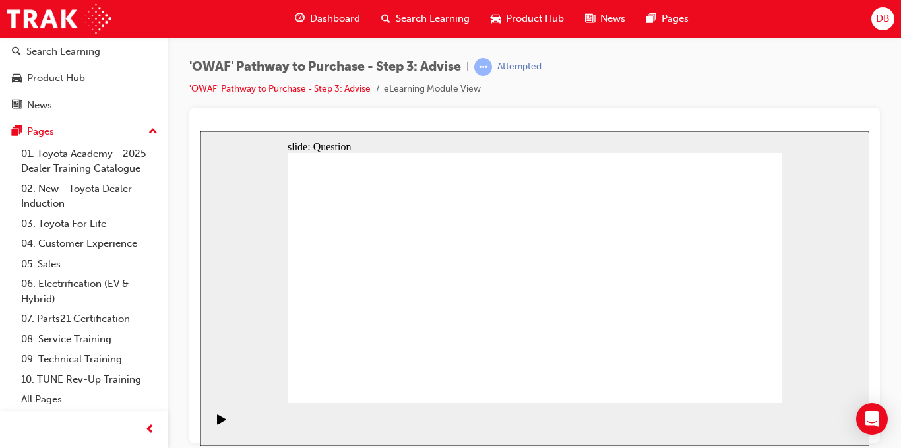
drag, startPoint x: 548, startPoint y: 255, endPoint x: 377, endPoint y: 333, distance: 187.6
drag, startPoint x: 432, startPoint y: 255, endPoint x: 738, endPoint y: 354, distance: 321.2
drag, startPoint x: 627, startPoint y: 265, endPoint x: 434, endPoint y: 351, distance: 211.5
drag, startPoint x: 593, startPoint y: 295, endPoint x: 636, endPoint y: 347, distance: 67.5
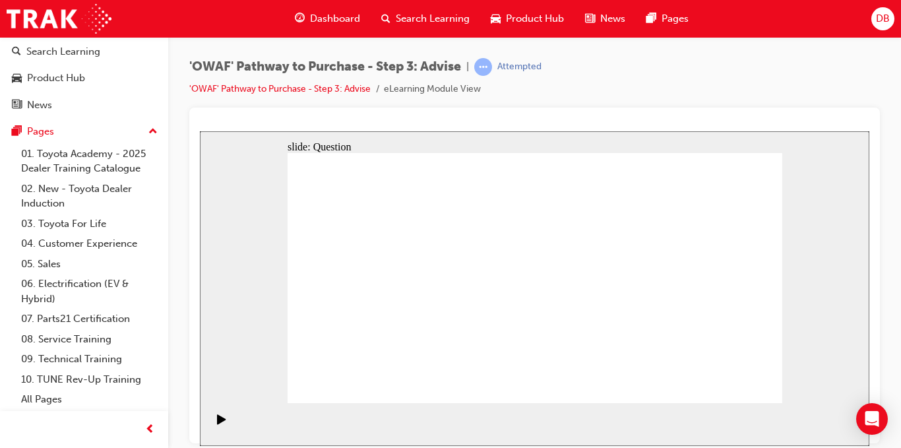
drag, startPoint x: 667, startPoint y: 343, endPoint x: 669, endPoint y: 267, distance: 75.2
drag, startPoint x: 596, startPoint y: 356, endPoint x: 552, endPoint y: 240, distance: 124.9
drag, startPoint x: 496, startPoint y: 254, endPoint x: 605, endPoint y: 350, distance: 145.0
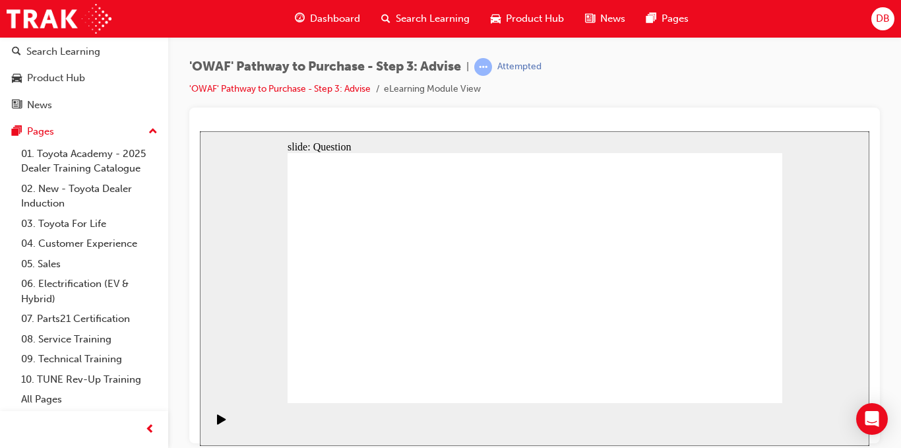
drag, startPoint x: 690, startPoint y: 257, endPoint x: 646, endPoint y: 359, distance: 111.4
drag, startPoint x: 376, startPoint y: 263, endPoint x: 670, endPoint y: 353, distance: 307.9
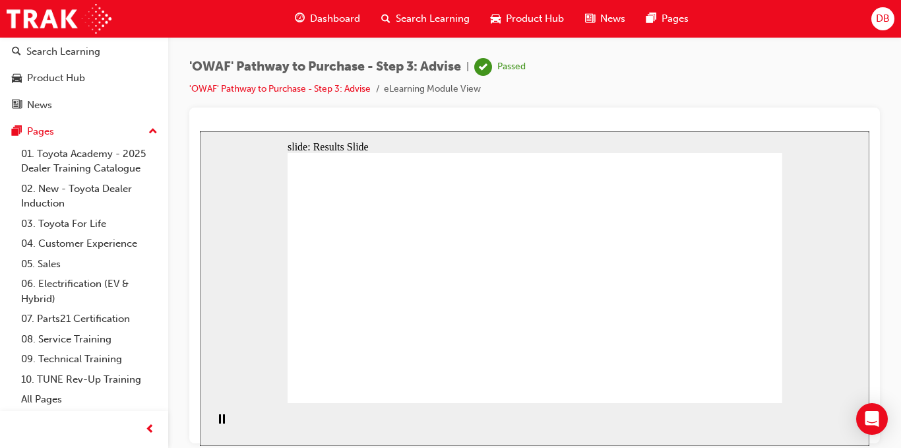
click at [440, 25] on span "Search Learning" at bounding box center [433, 18] width 74 height 15
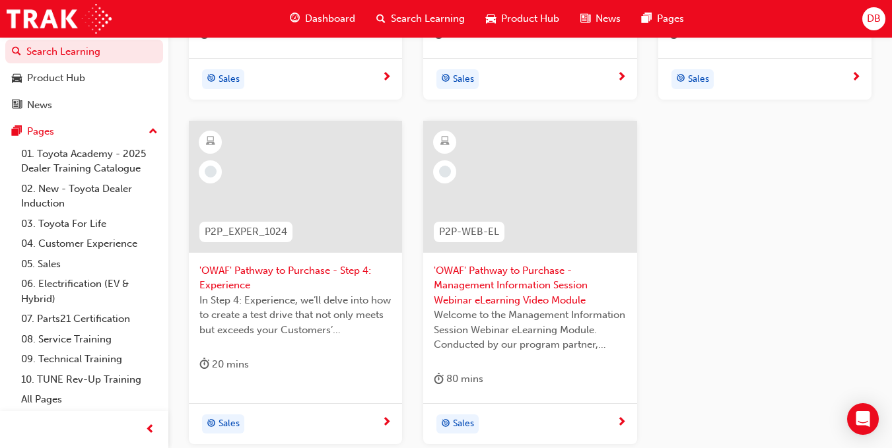
scroll to position [594, 0]
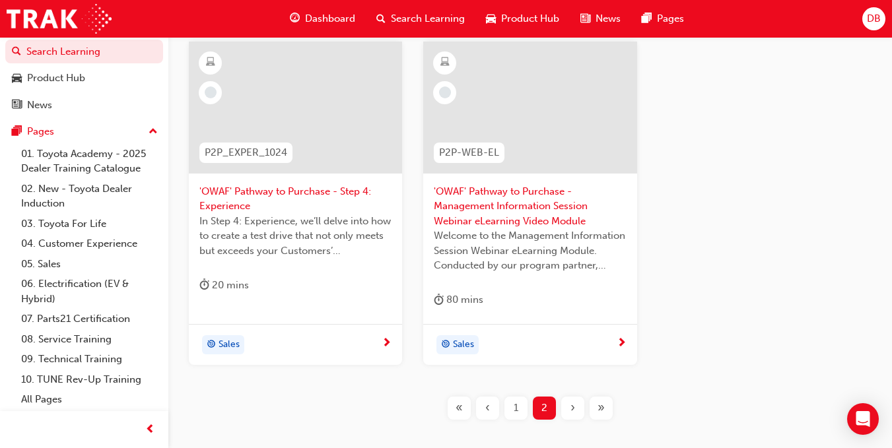
click at [308, 195] on span "'OWAF' Pathway to Purchase - Step 4: Experience" at bounding box center [295, 199] width 192 height 30
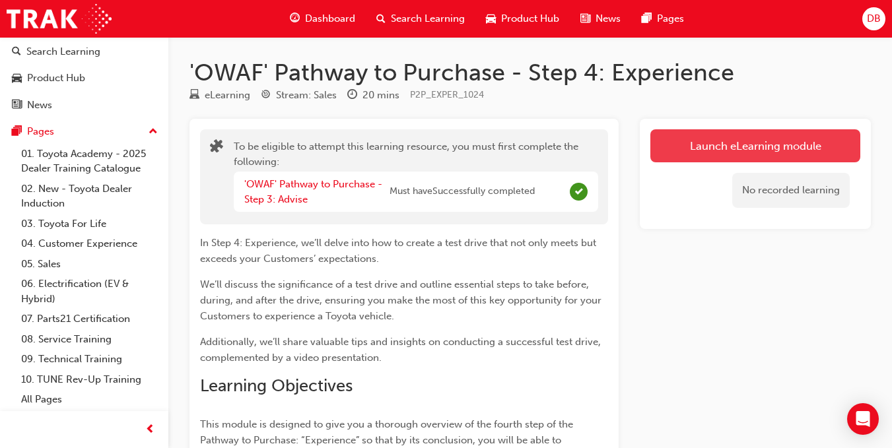
click at [697, 158] on button "Launch eLearning module" at bounding box center [755, 145] width 210 height 33
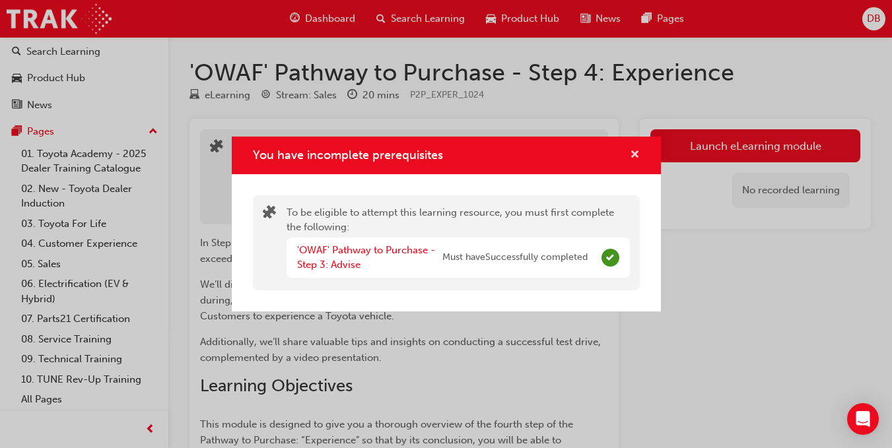
click at [631, 154] on span "cross-icon" at bounding box center [635, 156] width 10 height 12
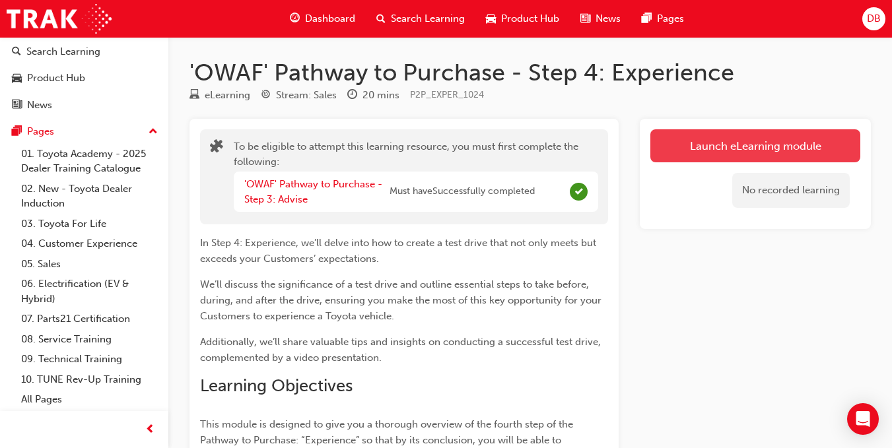
click at [701, 150] on button "Launch eLearning module" at bounding box center [755, 145] width 210 height 33
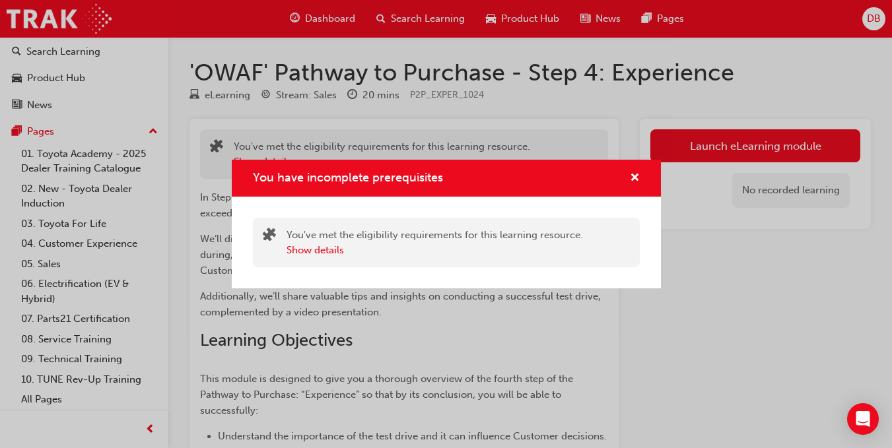
click at [628, 179] on div "You have incomplete prerequisites" at bounding box center [629, 178] width 20 height 16
click at [632, 182] on span "cross-icon" at bounding box center [635, 179] width 10 height 12
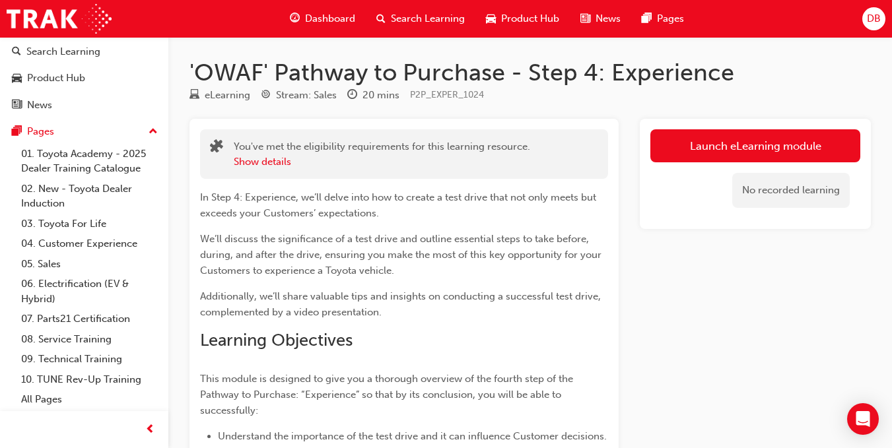
click at [379, 37] on div "Dashboard Search Learning Product Hub News Pages" at bounding box center [487, 19] width 426 height 38
click at [385, 26] on span "search-icon" at bounding box center [380, 19] width 9 height 16
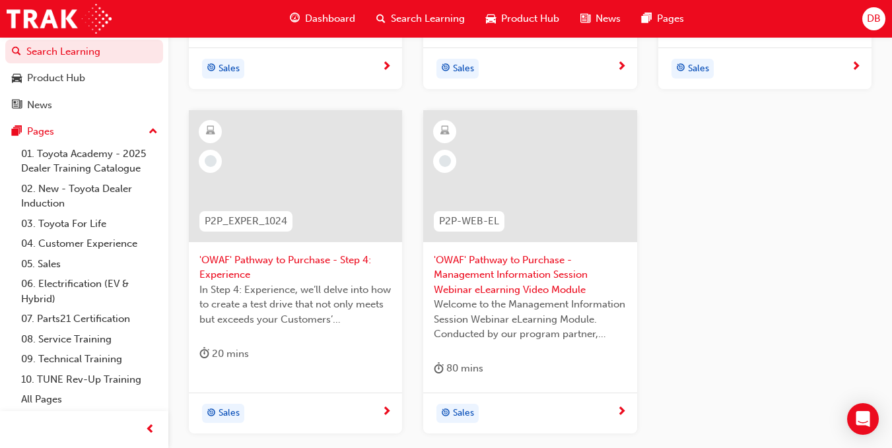
scroll to position [528, 0]
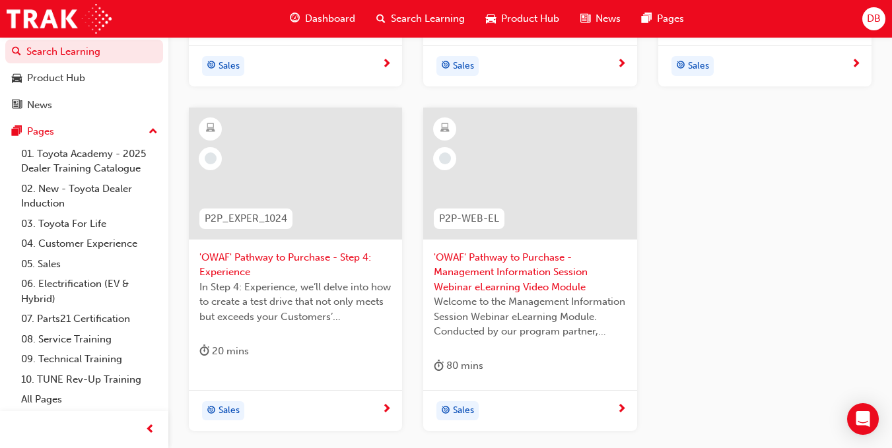
click at [290, 260] on span "'OWAF' Pathway to Purchase - Step 4: Experience" at bounding box center [295, 265] width 192 height 30
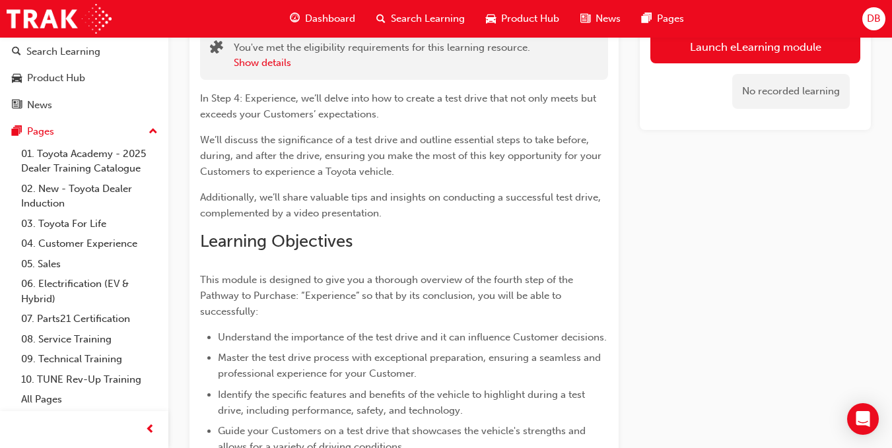
scroll to position [97, 0]
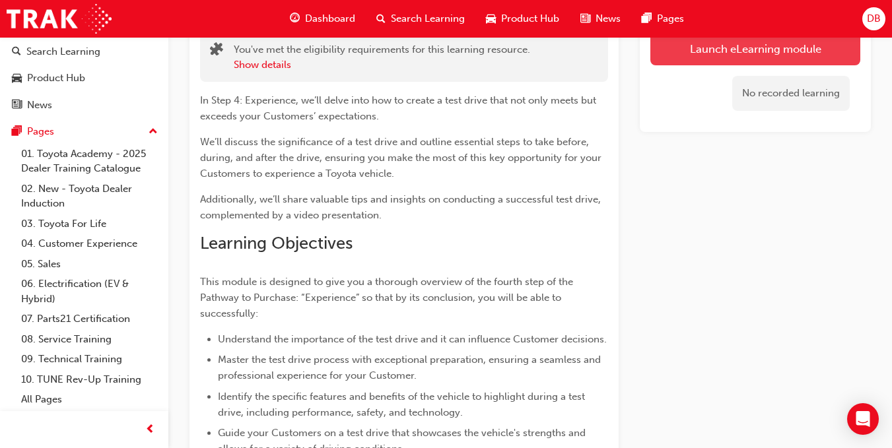
click at [748, 57] on link "Launch eLearning module" at bounding box center [755, 48] width 210 height 33
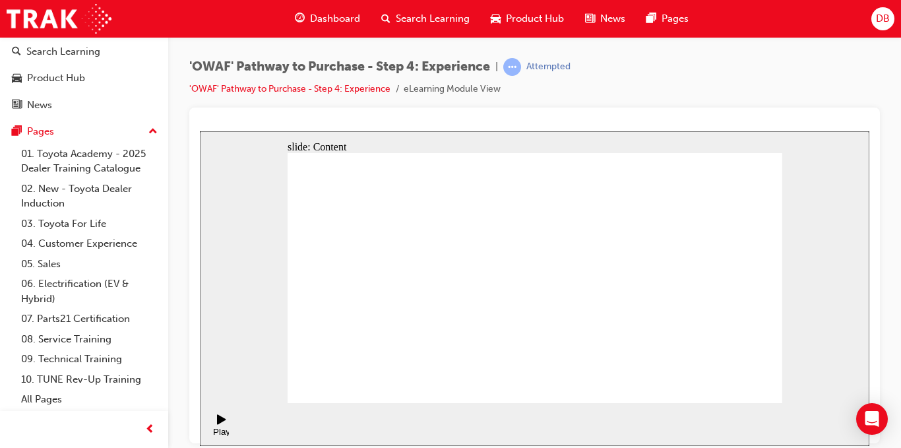
drag, startPoint x: 760, startPoint y: 391, endPoint x: 653, endPoint y: 223, distance: 199.7
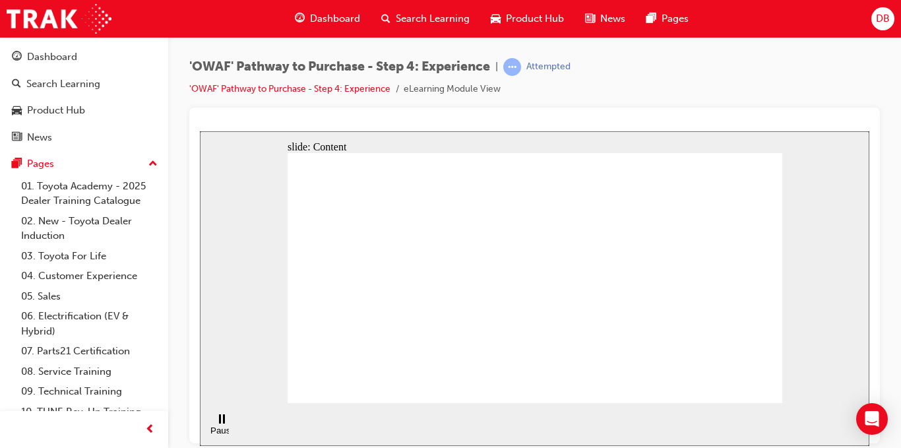
scroll to position [32, 0]
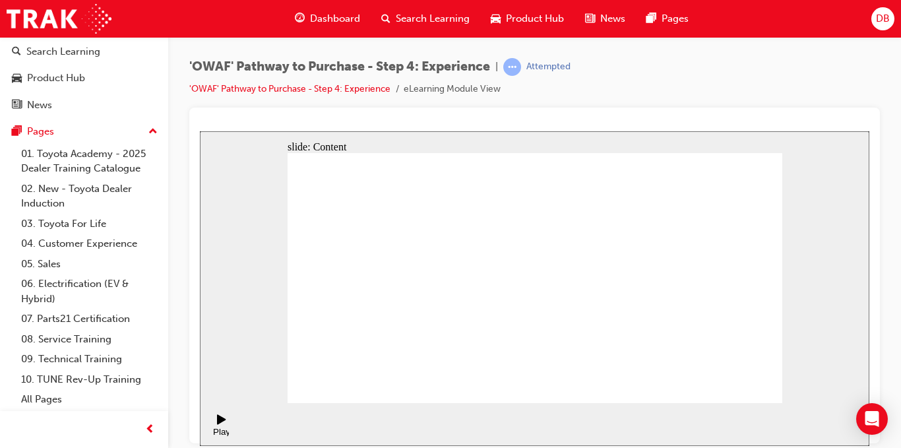
drag, startPoint x: 548, startPoint y: 341, endPoint x: 547, endPoint y: 335, distance: 6.6
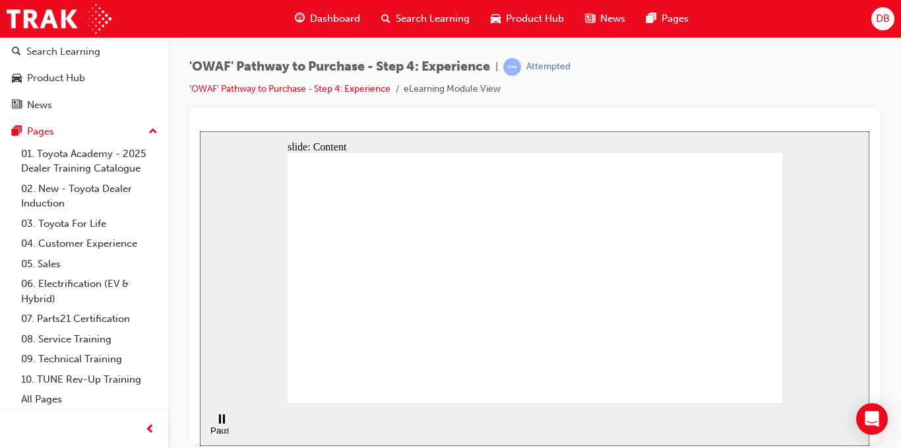
drag, startPoint x: 649, startPoint y: 206, endPoint x: 562, endPoint y: 264, distance: 105.2
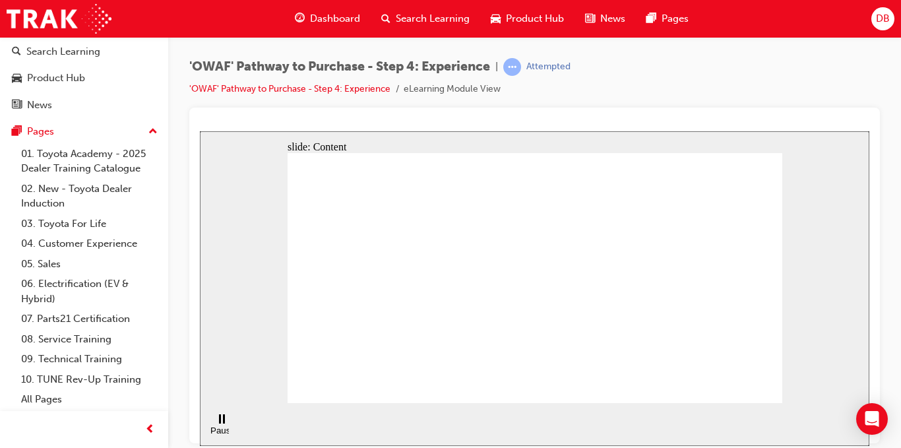
drag, startPoint x: 429, startPoint y: 228, endPoint x: 410, endPoint y: 287, distance: 62.2
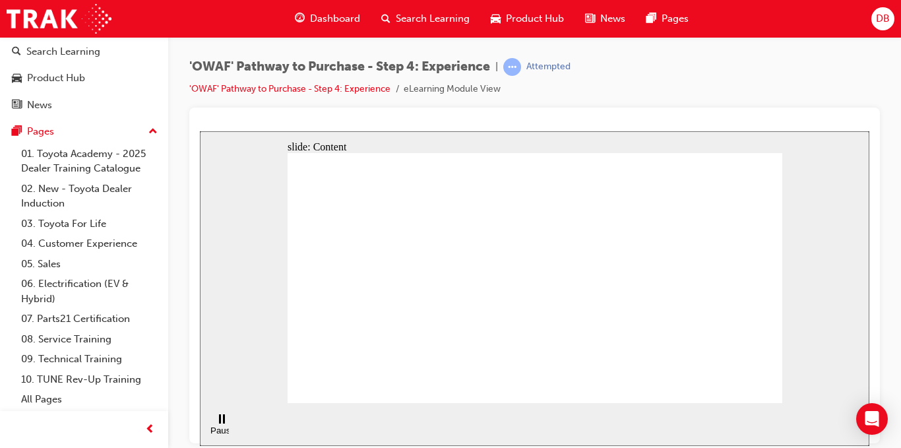
drag, startPoint x: 385, startPoint y: 280, endPoint x: 534, endPoint y: 362, distance: 170.4
drag, startPoint x: 344, startPoint y: 385, endPoint x: 230, endPoint y: 406, distance: 116.0
drag, startPoint x: 201, startPoint y: 420, endPoint x: 224, endPoint y: 426, distance: 23.1
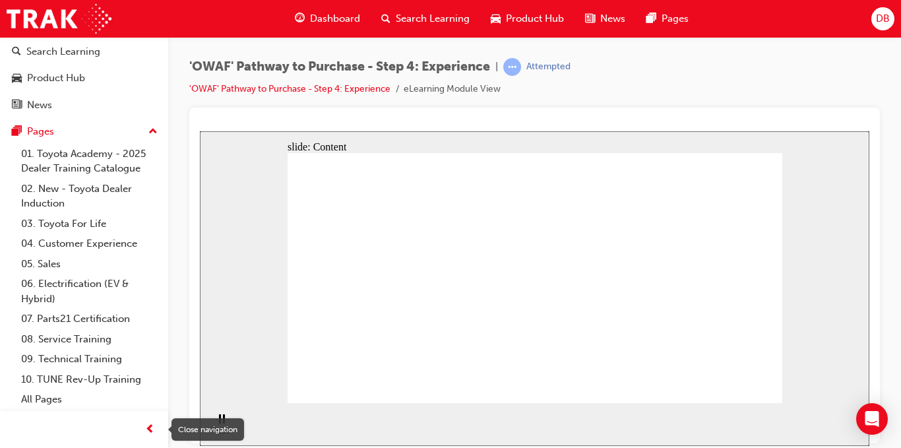
click at [203, 420] on div "Close navigation" at bounding box center [208, 429] width 73 height 22
click at [220, 428] on div "Close navigation" at bounding box center [208, 429] width 73 height 22
click at [216, 426] on div "Close navigation" at bounding box center [208, 429] width 73 height 22
click at [218, 342] on div "slide: Content Rectangle 1 Rectangle 4 Rectangle 1 Rectangle 2 Driver’s seat Re…" at bounding box center [535, 288] width 670 height 315
click at [221, 425] on div "Pause (Ctrl+Alt+P)" at bounding box center [222, 435] width 22 height 20
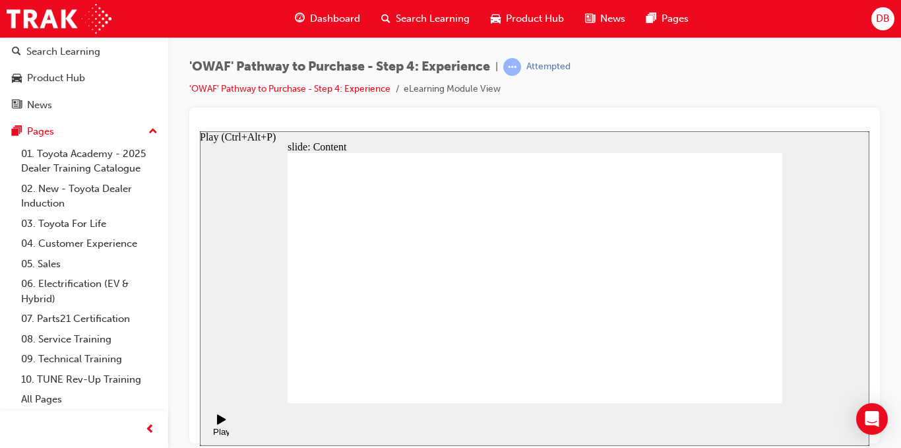
click at [220, 426] on div "Play (Ctrl+Alt+P)" at bounding box center [222, 436] width 22 height 20
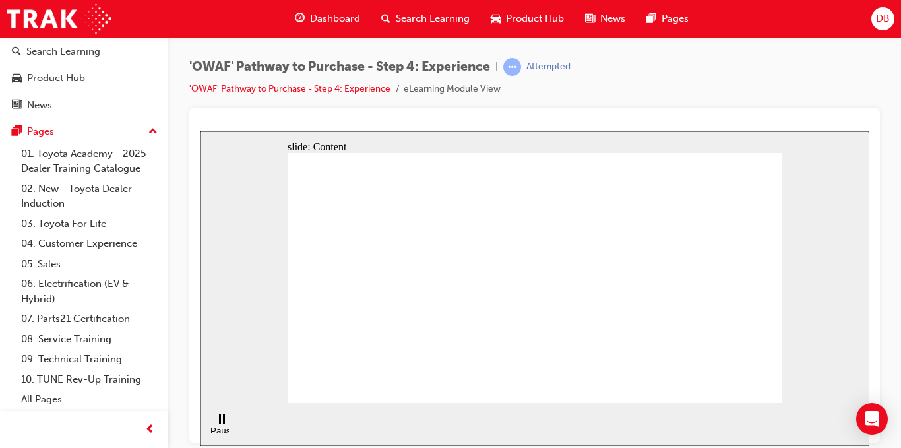
drag, startPoint x: 632, startPoint y: 261, endPoint x: 643, endPoint y: 264, distance: 10.9
drag, startPoint x: 643, startPoint y: 264, endPoint x: 658, endPoint y: 325, distance: 62.6
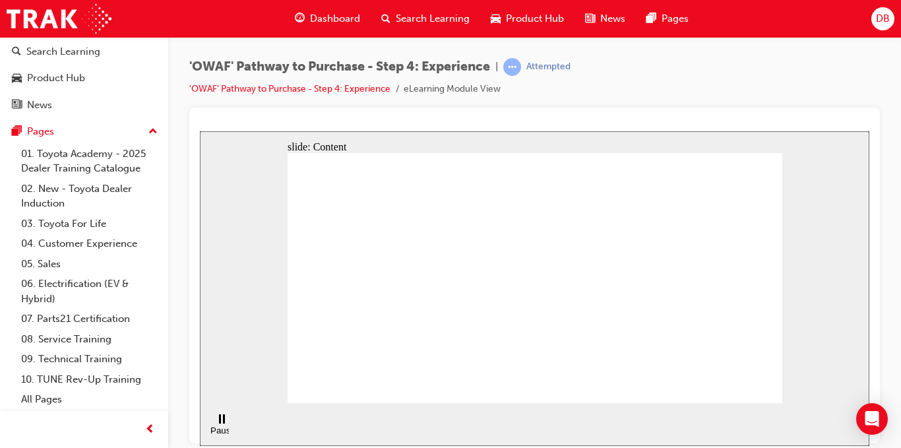
click at [215, 430] on div "Close navigation" at bounding box center [208, 429] width 73 height 22
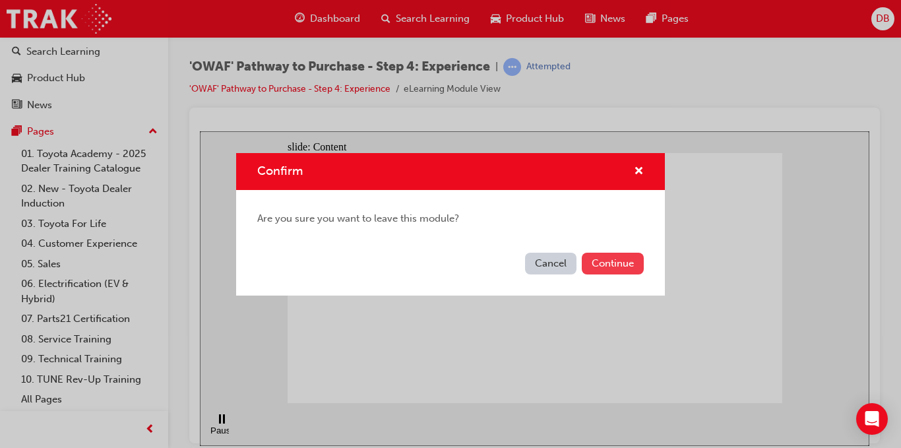
click at [591, 265] on button "Continue" at bounding box center [613, 264] width 62 height 22
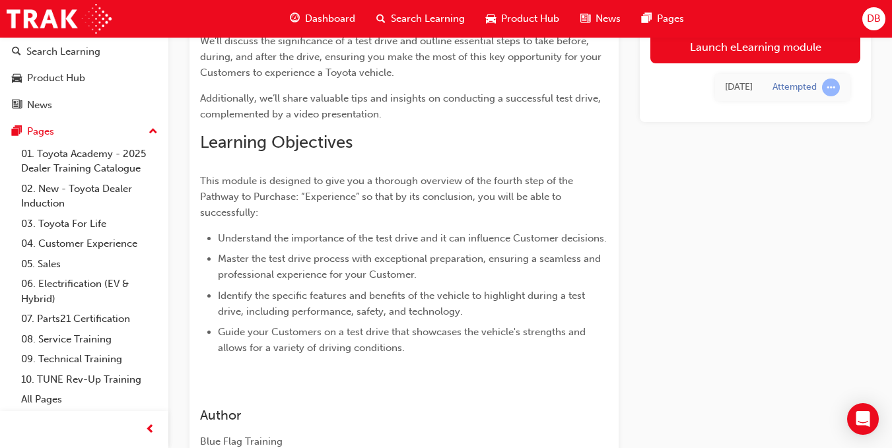
scroll to position [31, 0]
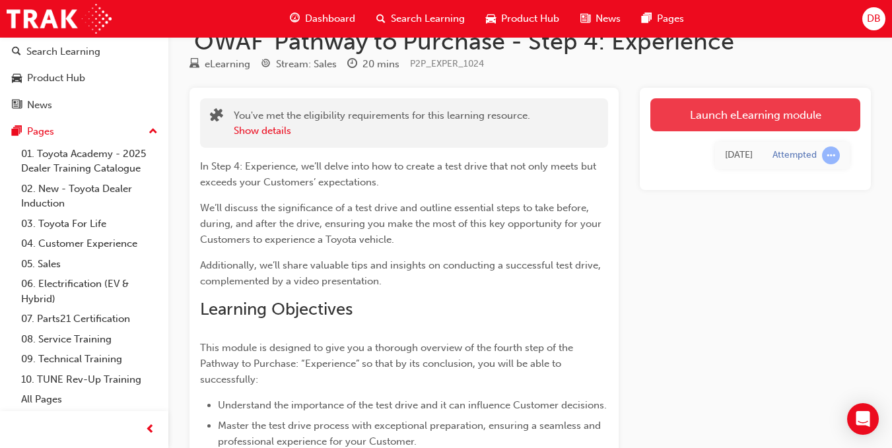
click at [754, 119] on link "Launch eLearning module" at bounding box center [755, 114] width 210 height 33
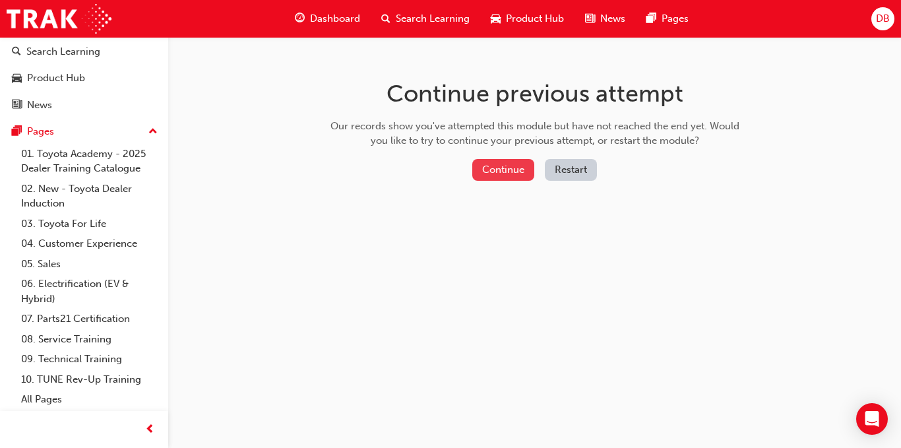
click at [503, 172] on button "Continue" at bounding box center [504, 170] width 62 height 22
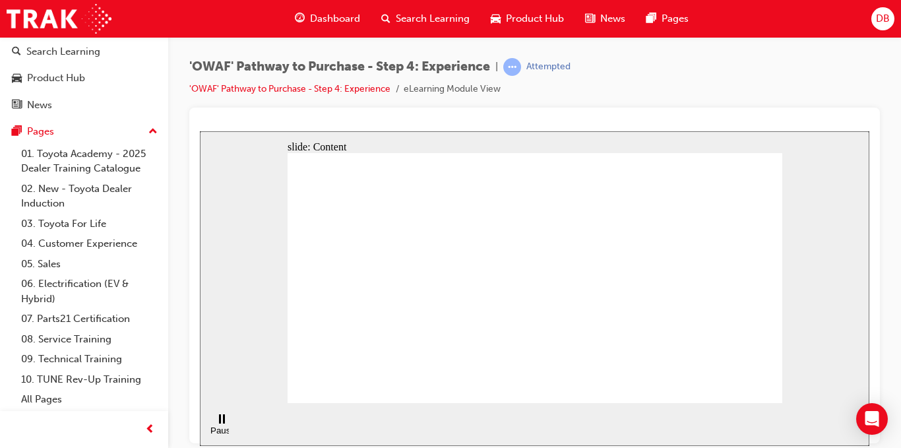
click at [216, 425] on div "Pause (Ctrl+Alt+P)" at bounding box center [222, 435] width 22 height 20
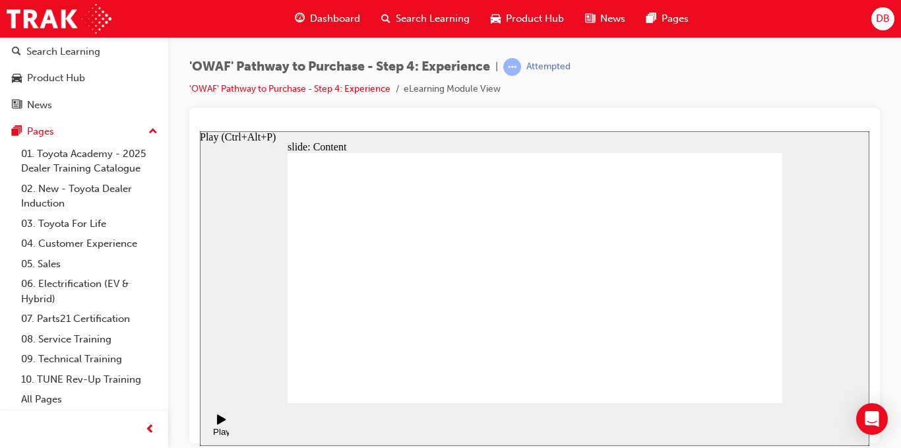
click at [222, 426] on div "Play (Ctrl+Alt+P)" at bounding box center [222, 436] width 22 height 20
click at [211, 424] on div "Pause (Ctrl+Alt+P)" at bounding box center [222, 425] width 22 height 22
click at [220, 424] on icon "Play (Ctrl+Alt+P)" at bounding box center [221, 419] width 9 height 10
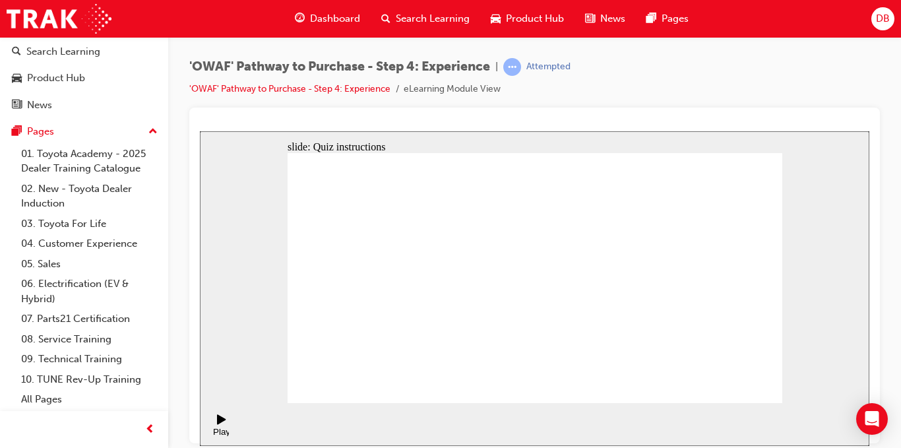
checkbox input "true"
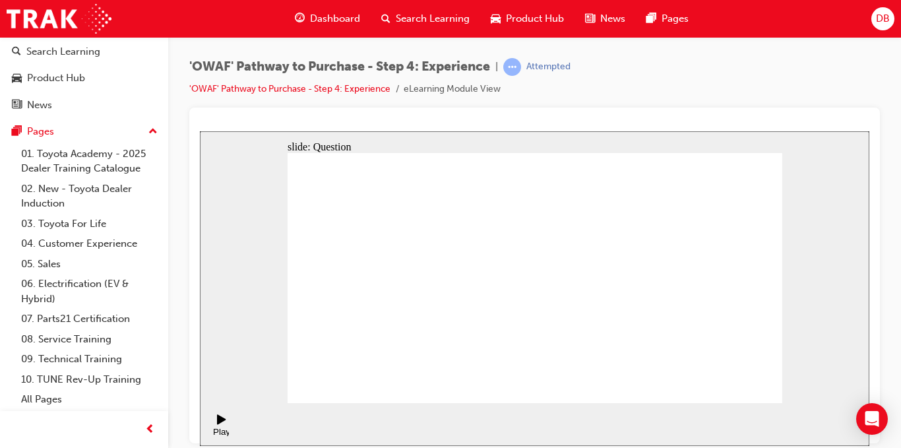
drag, startPoint x: 714, startPoint y: 323, endPoint x: 362, endPoint y: 340, distance: 352.2
drag, startPoint x: 727, startPoint y: 313, endPoint x: 399, endPoint y: 342, distance: 329.9
drag, startPoint x: 704, startPoint y: 318, endPoint x: 583, endPoint y: 344, distance: 123.6
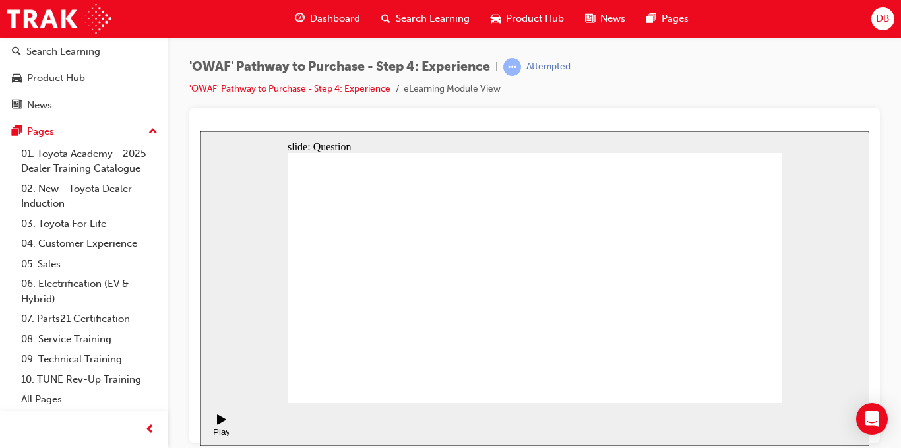
drag, startPoint x: 712, startPoint y: 323, endPoint x: 428, endPoint y: 344, distance: 285.2
drag, startPoint x: 428, startPoint y: 344, endPoint x: 346, endPoint y: 350, distance: 81.3
drag, startPoint x: 721, startPoint y: 324, endPoint x: 570, endPoint y: 341, distance: 151.4
drag, startPoint x: 721, startPoint y: 331, endPoint x: 573, endPoint y: 354, distance: 150.2
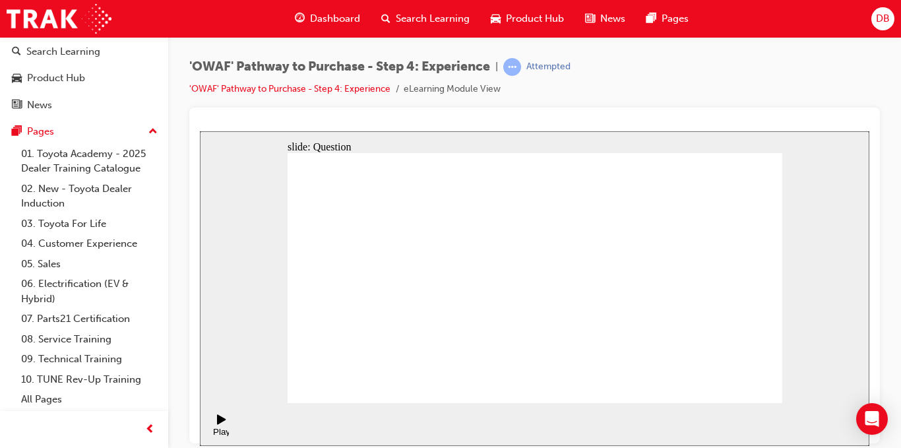
drag, startPoint x: 714, startPoint y: 324, endPoint x: 405, endPoint y: 360, distance: 311.6
drag, startPoint x: 720, startPoint y: 320, endPoint x: 385, endPoint y: 362, distance: 337.2
drag, startPoint x: 499, startPoint y: 319, endPoint x: 355, endPoint y: 319, distance: 143.9
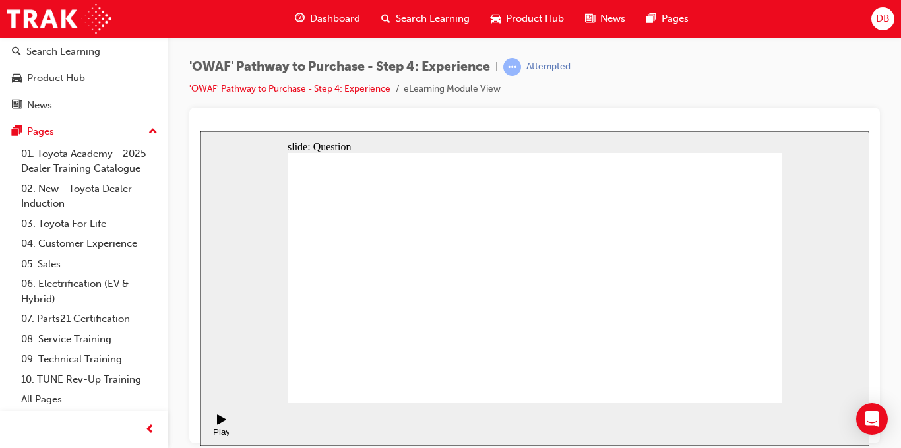
drag, startPoint x: 729, startPoint y: 313, endPoint x: 426, endPoint y: 342, distance: 303.6
drag, startPoint x: 713, startPoint y: 301, endPoint x: 589, endPoint y: 325, distance: 125.8
drag, startPoint x: 723, startPoint y: 306, endPoint x: 410, endPoint y: 321, distance: 313.2
drag, startPoint x: 713, startPoint y: 310, endPoint x: 559, endPoint y: 327, distance: 154.8
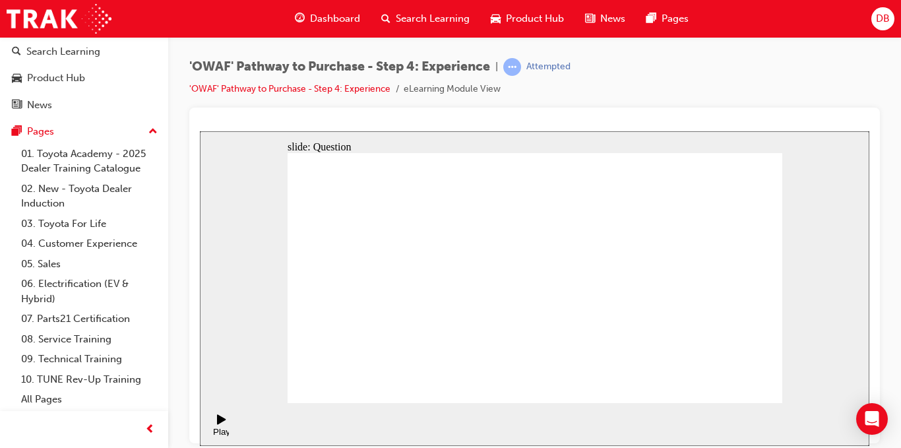
drag, startPoint x: 711, startPoint y: 300, endPoint x: 603, endPoint y: 332, distance: 113.0
drag, startPoint x: 726, startPoint y: 317, endPoint x: 453, endPoint y: 326, distance: 273.4
drag, startPoint x: 728, startPoint y: 306, endPoint x: 602, endPoint y: 335, distance: 129.2
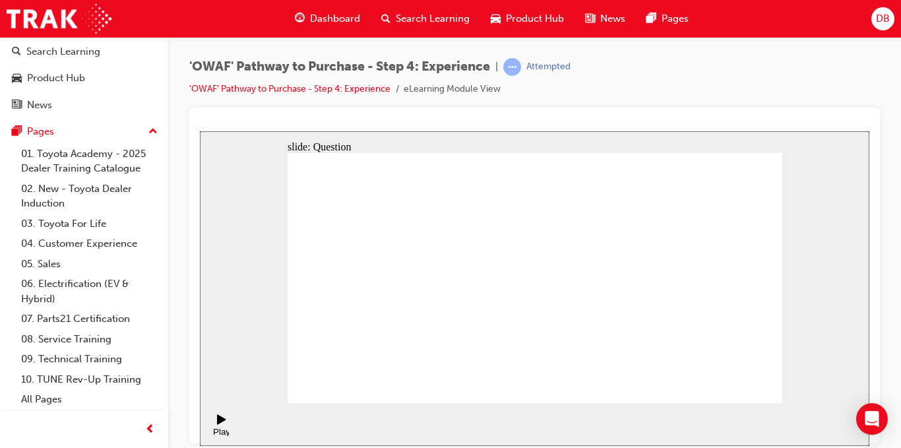
drag, startPoint x: 535, startPoint y: 335, endPoint x: 626, endPoint y: 283, distance: 104.0
drag, startPoint x: 706, startPoint y: 346, endPoint x: 596, endPoint y: 275, distance: 130.9
drag, startPoint x: 740, startPoint y: 360, endPoint x: 674, endPoint y: 286, distance: 99.1
drag, startPoint x: 592, startPoint y: 354, endPoint x: 537, endPoint y: 290, distance: 84.8
drag, startPoint x: 634, startPoint y: 354, endPoint x: 758, endPoint y: 264, distance: 153.5
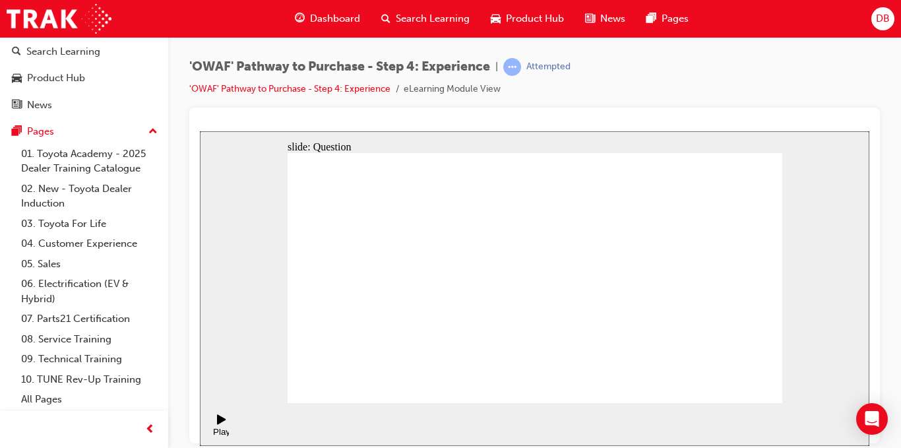
drag, startPoint x: 480, startPoint y: 355, endPoint x: 534, endPoint y: 247, distance: 120.1
drag, startPoint x: 548, startPoint y: 332, endPoint x: 675, endPoint y: 249, distance: 152.1
drag, startPoint x: 640, startPoint y: 358, endPoint x: 676, endPoint y: 274, distance: 91.9
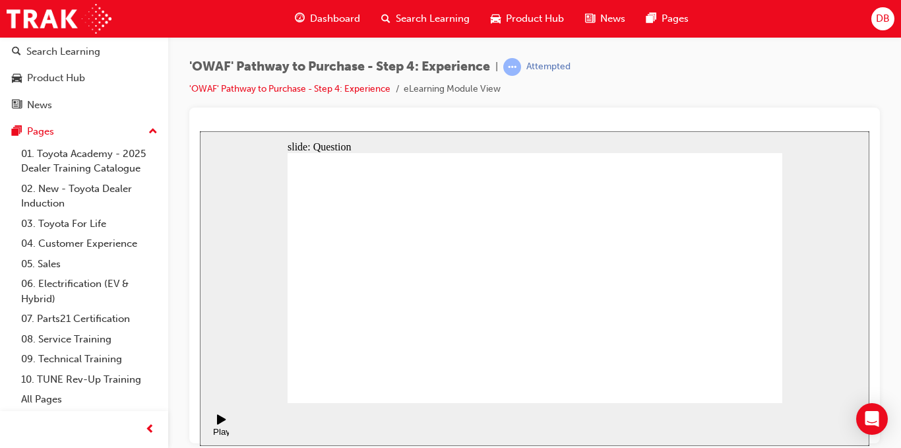
radio input "true"
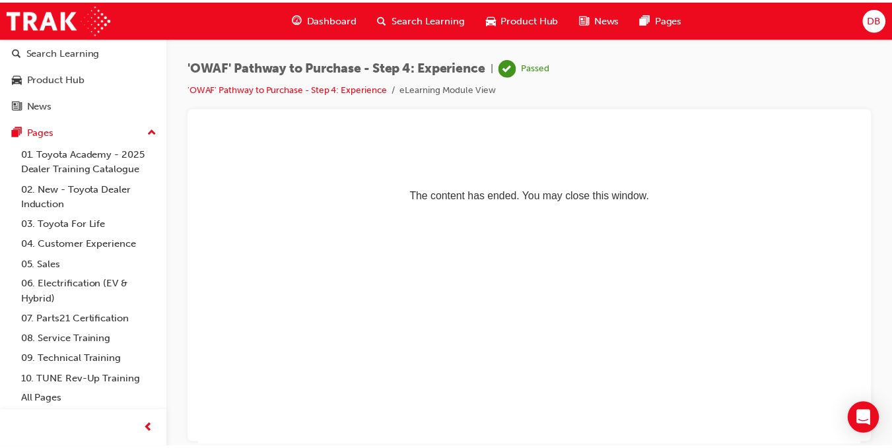
scroll to position [0, 0]
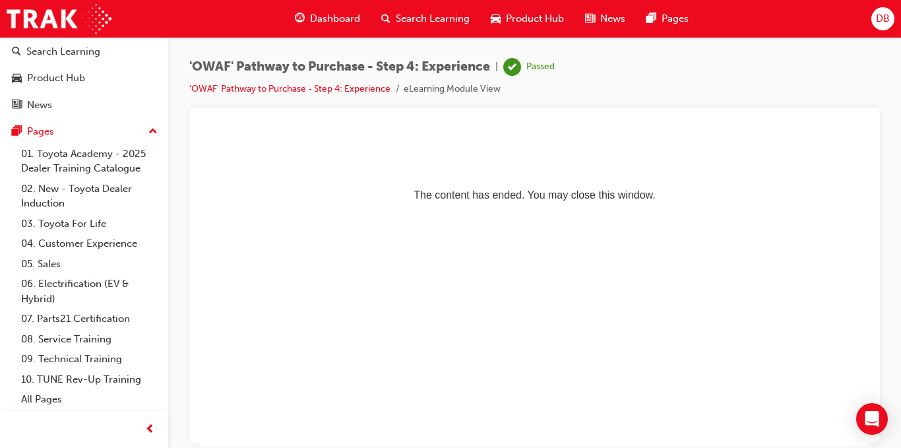
click at [422, 18] on span "Search Learning" at bounding box center [433, 18] width 74 height 15
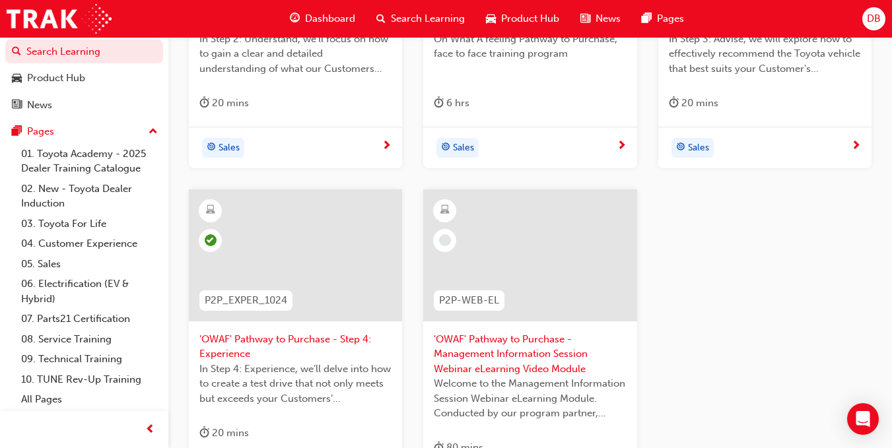
scroll to position [594, 0]
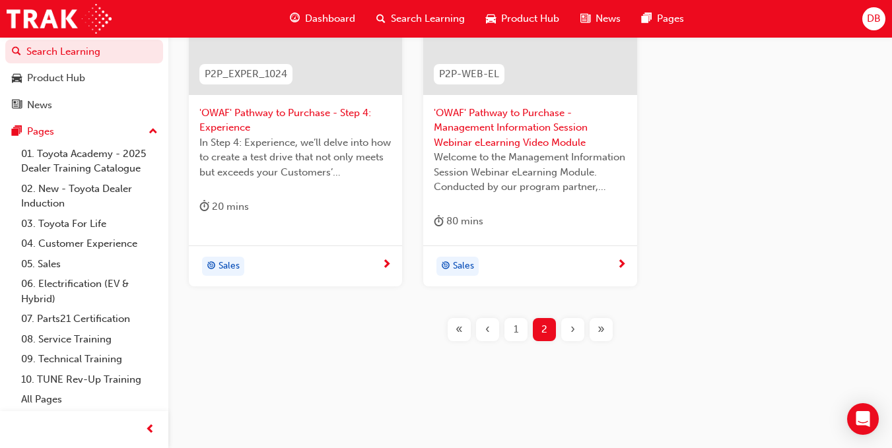
click at [506, 326] on div "1" at bounding box center [515, 329] width 23 height 23
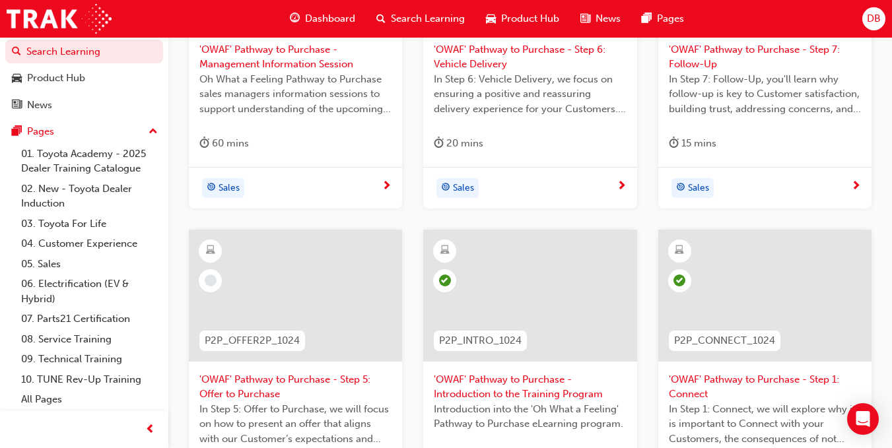
scroll to position [526, 0]
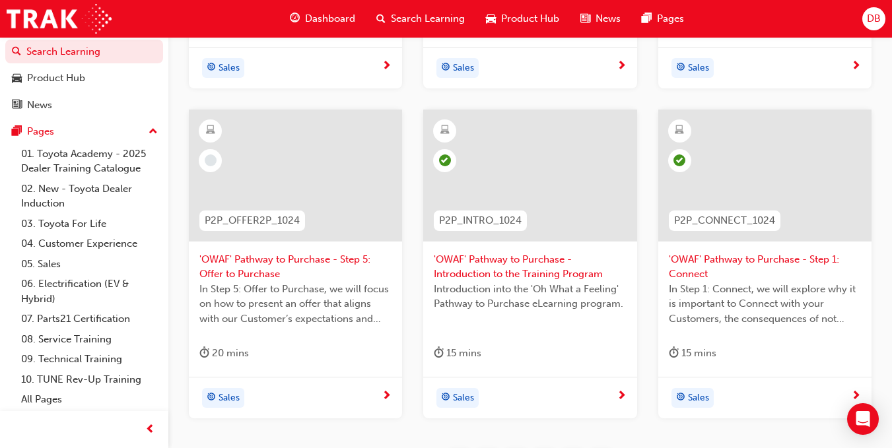
click at [298, 259] on span "'OWAF' Pathway to Purchase - Step 5: Offer to Purchase" at bounding box center [295, 267] width 192 height 30
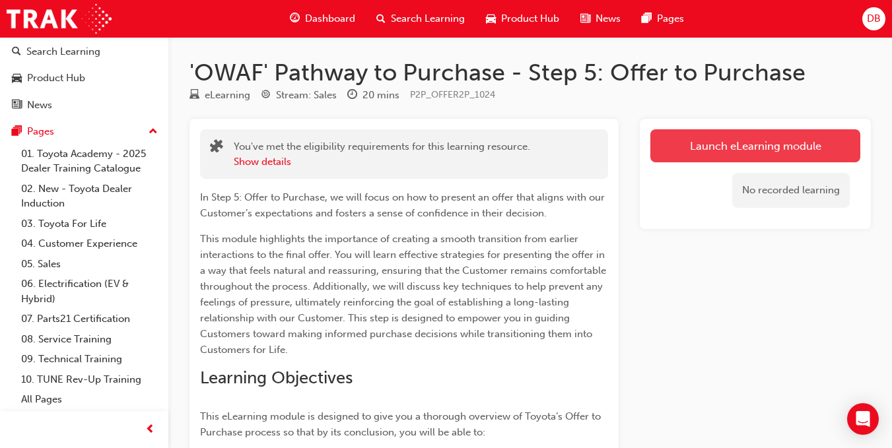
click at [757, 143] on link "Launch eLearning module" at bounding box center [755, 145] width 210 height 33
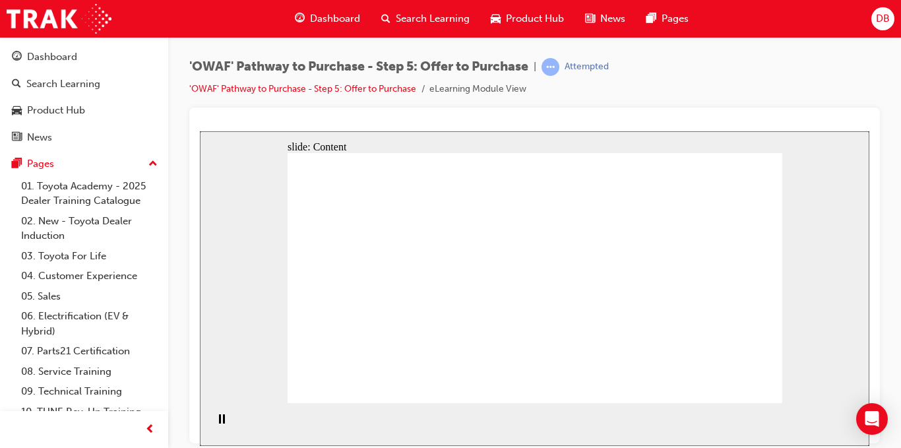
scroll to position [32, 0]
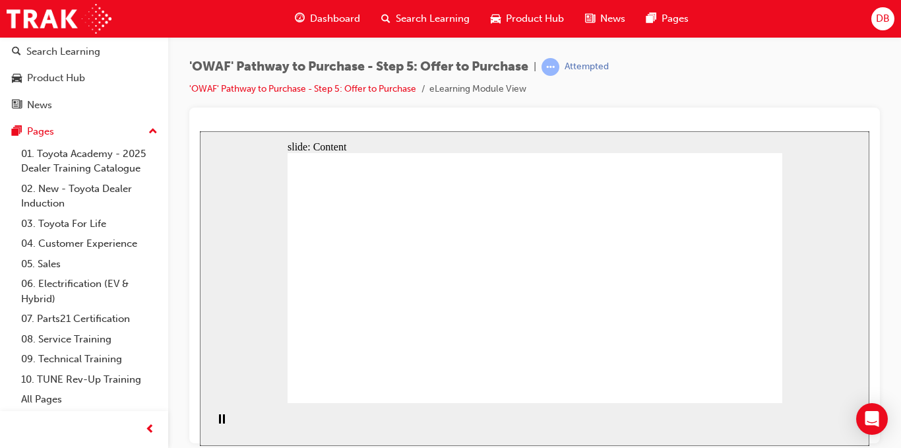
drag, startPoint x: 579, startPoint y: 343, endPoint x: 573, endPoint y: 374, distance: 31.6
